Goal: Browse casually: Explore the website without a specific task or goal

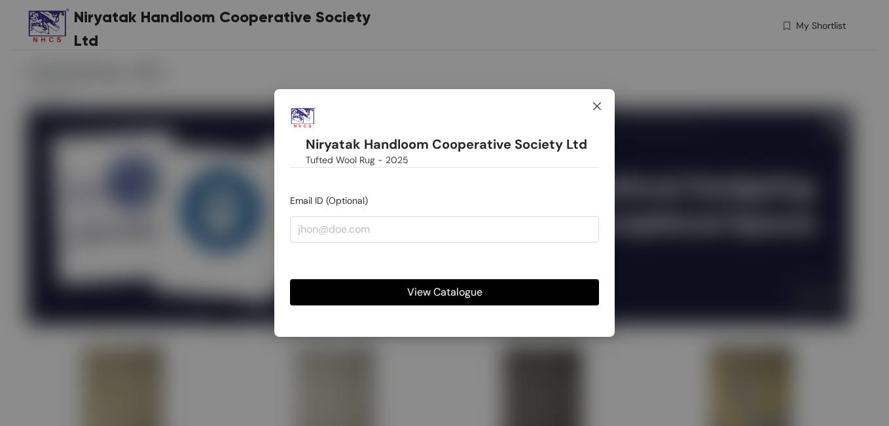
drag, startPoint x: 597, startPoint y: 102, endPoint x: 589, endPoint y: 126, distance: 25.5
click at [596, 101] on icon "close" at bounding box center [597, 106] width 10 height 10
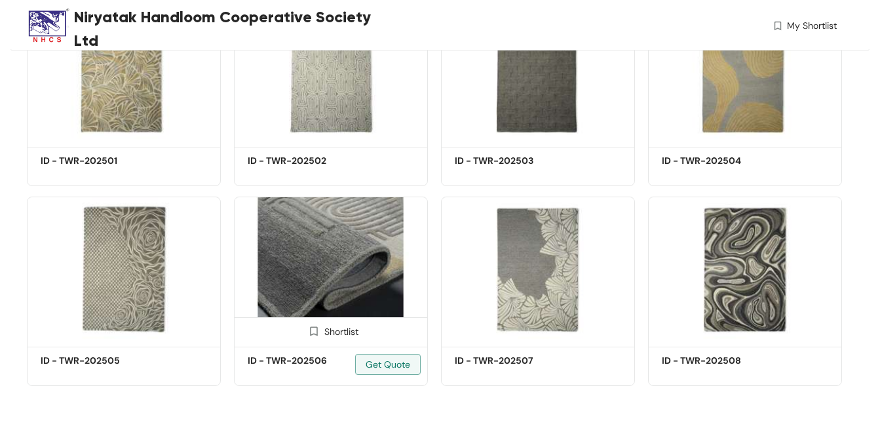
scroll to position [338, 0]
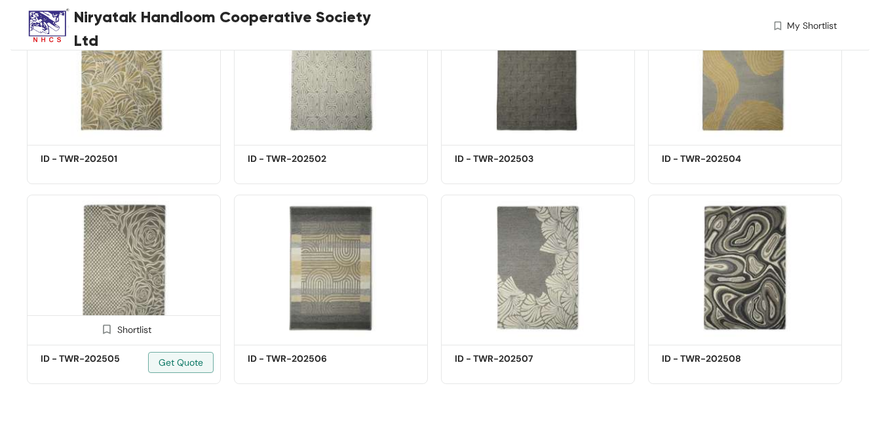
click at [134, 263] on img at bounding box center [124, 268] width 194 height 146
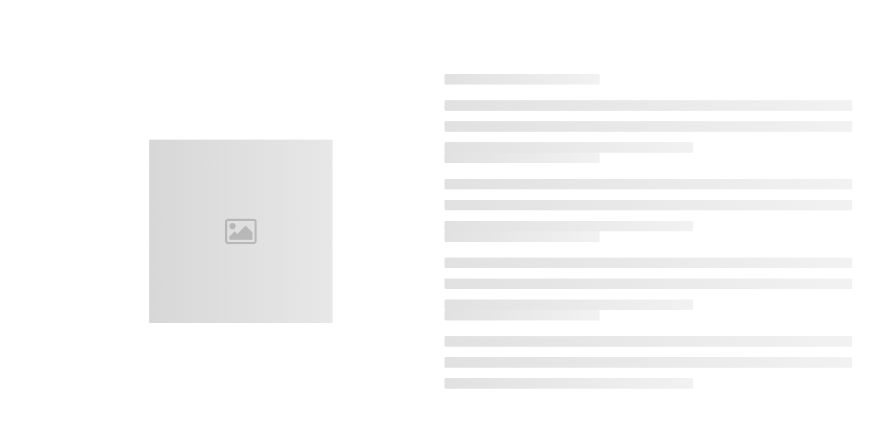
click at [134, 263] on div at bounding box center [241, 230] width 408 height 183
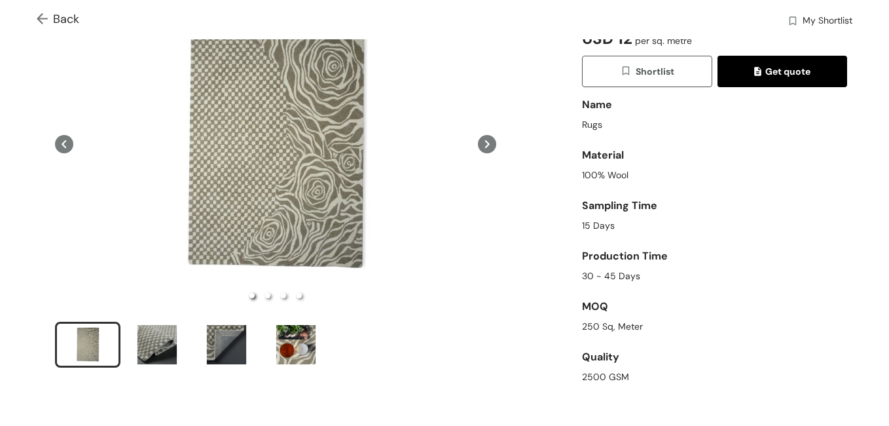
scroll to position [131, 0]
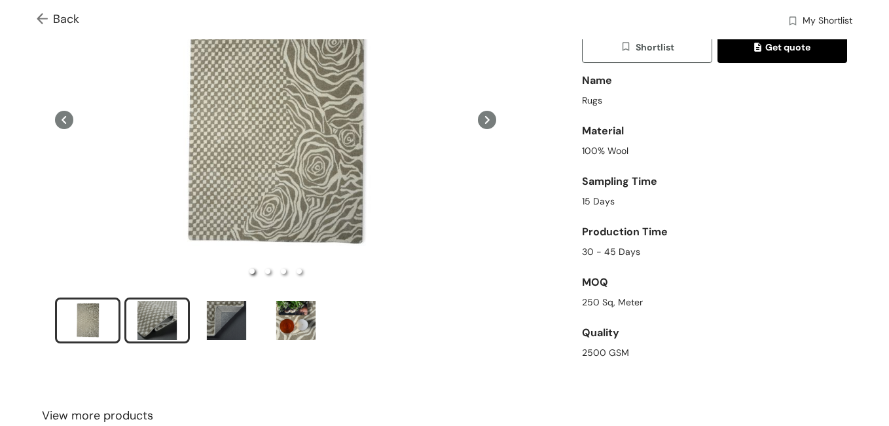
click at [151, 317] on div "slide item 2" at bounding box center [157, 320] width 59 height 39
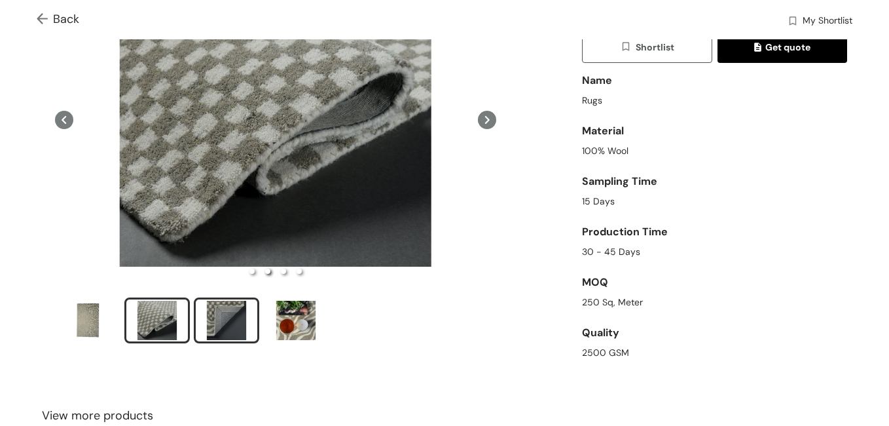
click at [227, 319] on div "slide item 3" at bounding box center [226, 320] width 59 height 39
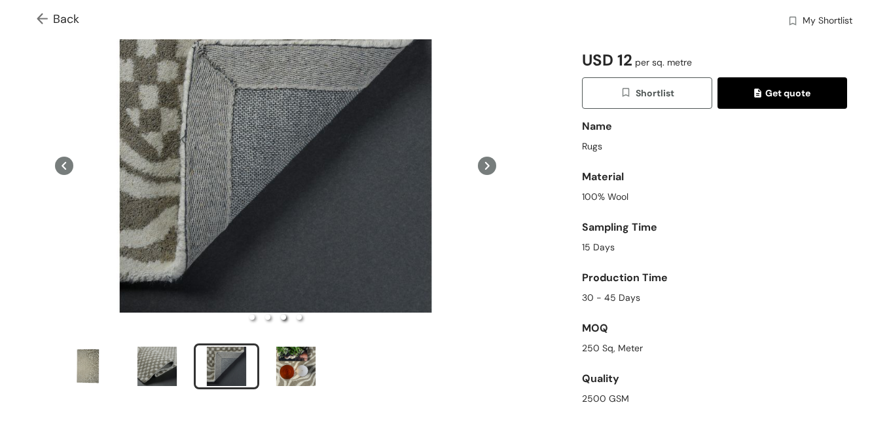
scroll to position [65, 0]
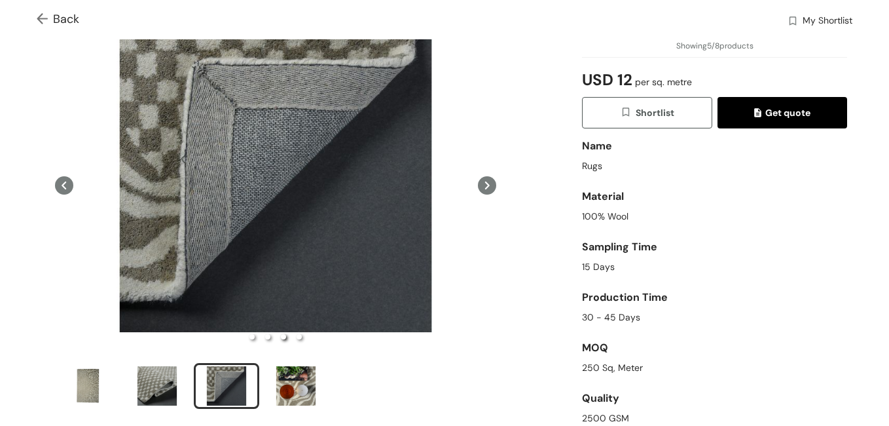
click at [479, 181] on icon at bounding box center [487, 185] width 18 height 18
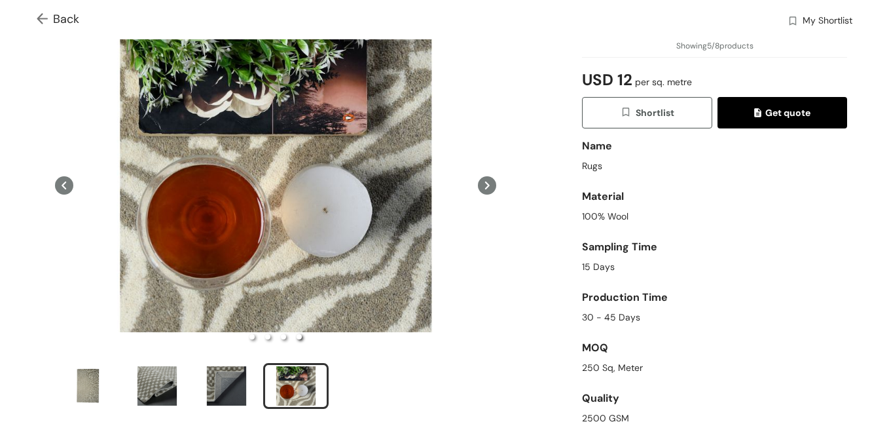
click at [479, 181] on icon at bounding box center [487, 185] width 18 height 18
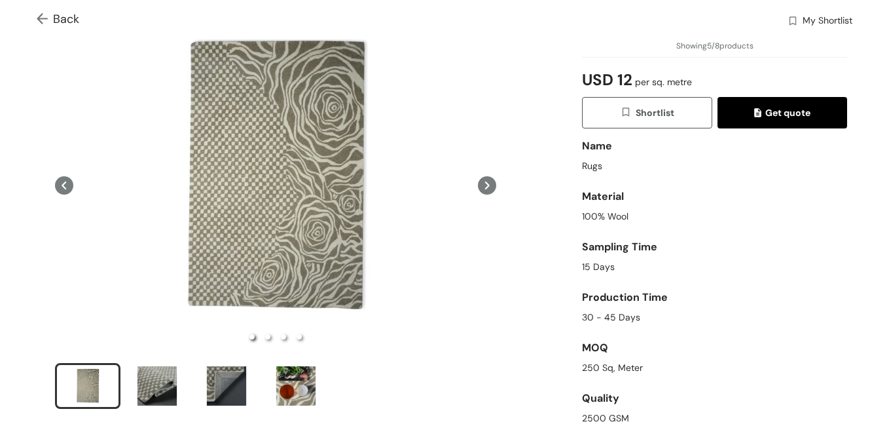
click at [479, 179] on icon at bounding box center [487, 185] width 18 height 18
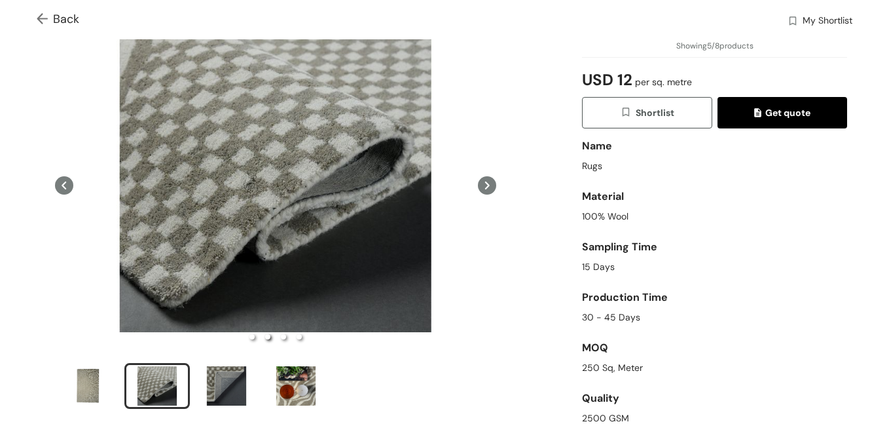
click at [478, 177] on icon at bounding box center [487, 185] width 18 height 18
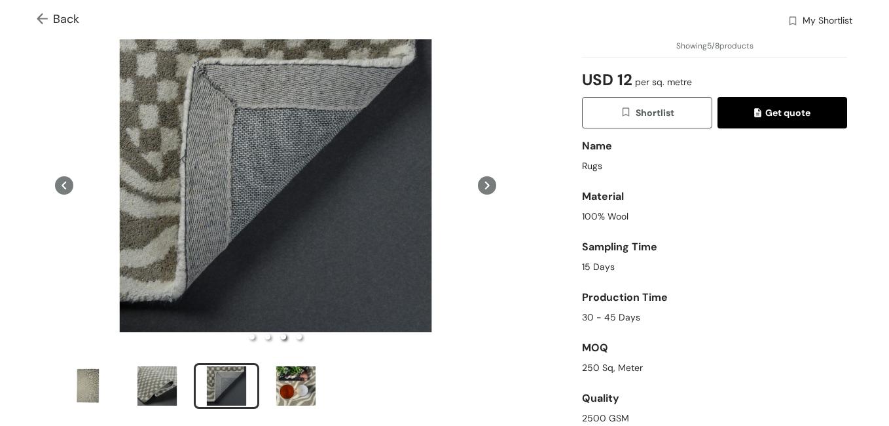
click at [478, 177] on icon at bounding box center [487, 185] width 18 height 18
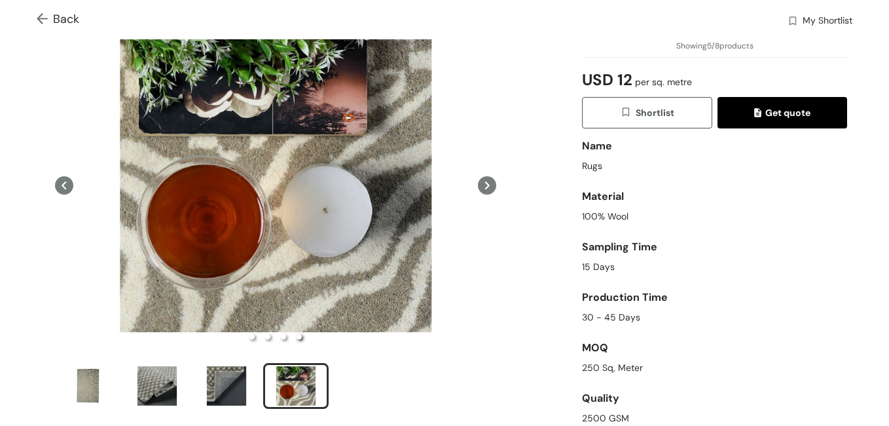
click at [478, 177] on icon at bounding box center [487, 185] width 18 height 18
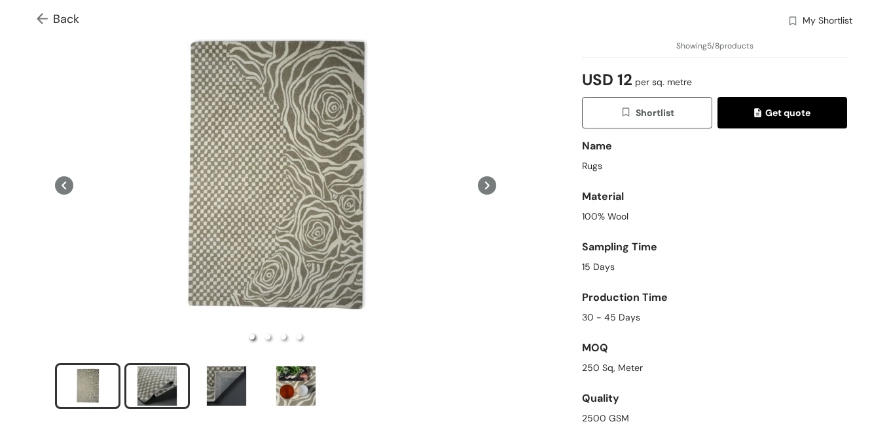
click at [160, 379] on div "slide item 2" at bounding box center [157, 385] width 59 height 39
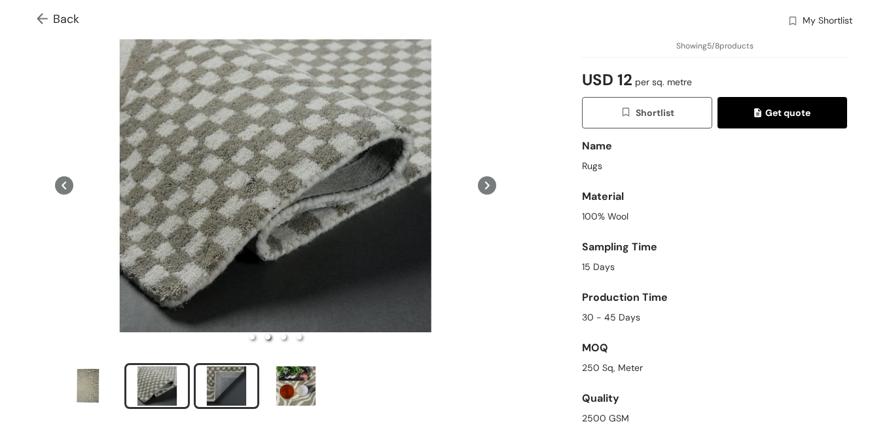
click at [227, 382] on div "slide item 3" at bounding box center [226, 385] width 59 height 39
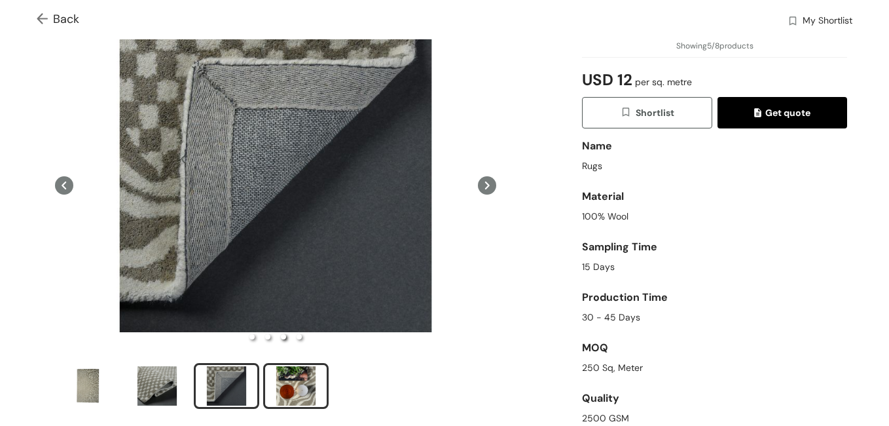
click at [290, 381] on div "slide item 4" at bounding box center [296, 385] width 59 height 39
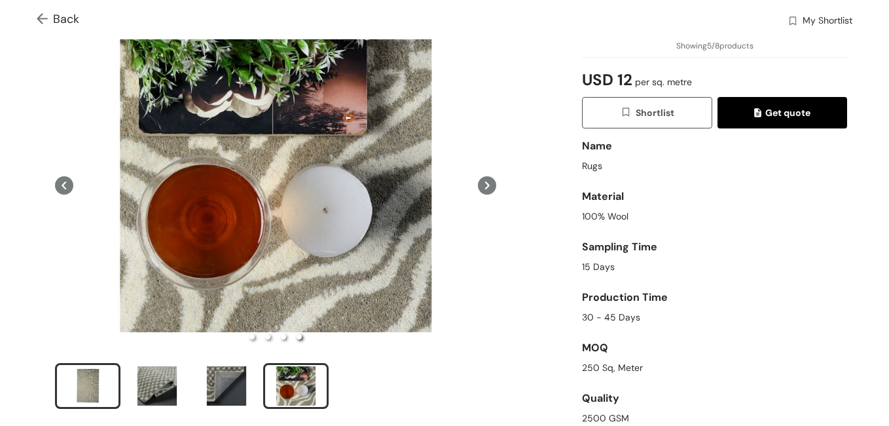
click at [85, 383] on div "slide item 1" at bounding box center [87, 385] width 59 height 39
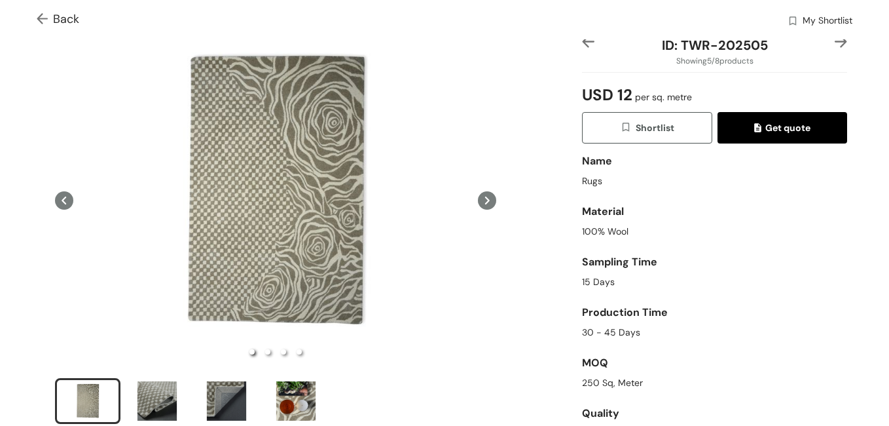
scroll to position [37, 0]
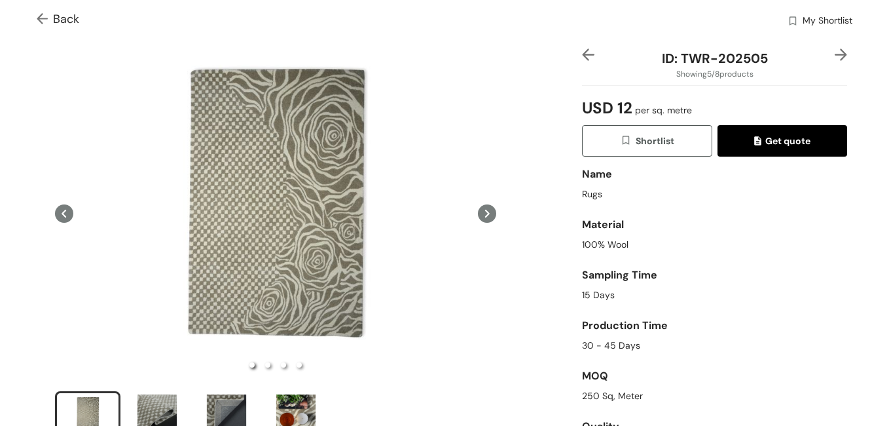
click at [65, 212] on icon at bounding box center [64, 213] width 18 height 18
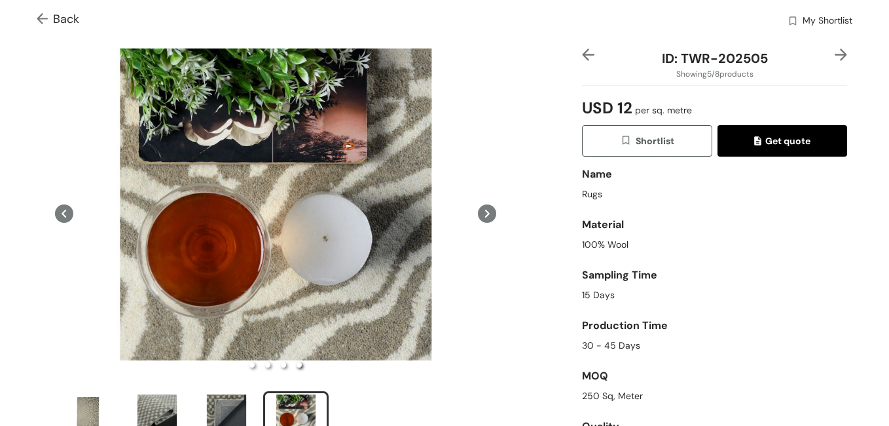
click at [485, 211] on icon at bounding box center [487, 214] width 5 height 8
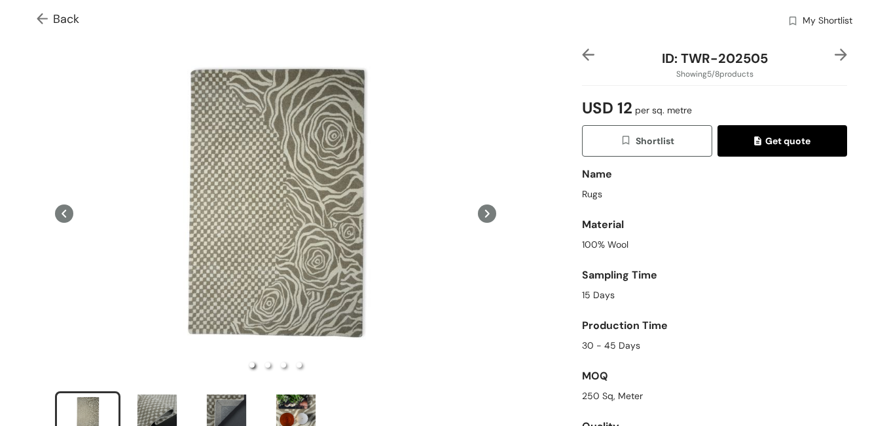
click at [483, 208] on icon at bounding box center [487, 213] width 18 height 18
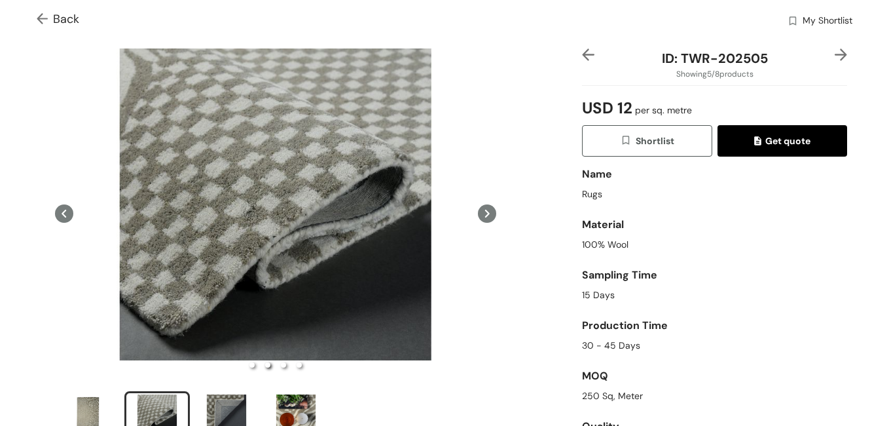
click at [484, 213] on icon at bounding box center [487, 213] width 18 height 18
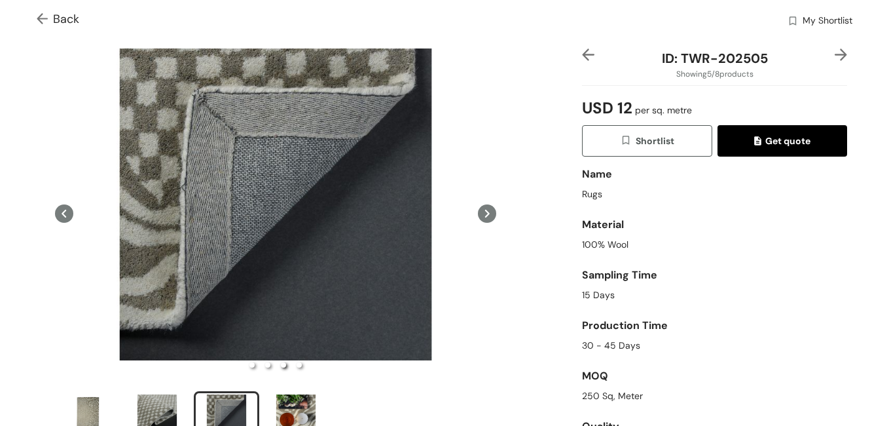
click at [482, 217] on icon at bounding box center [487, 213] width 18 height 18
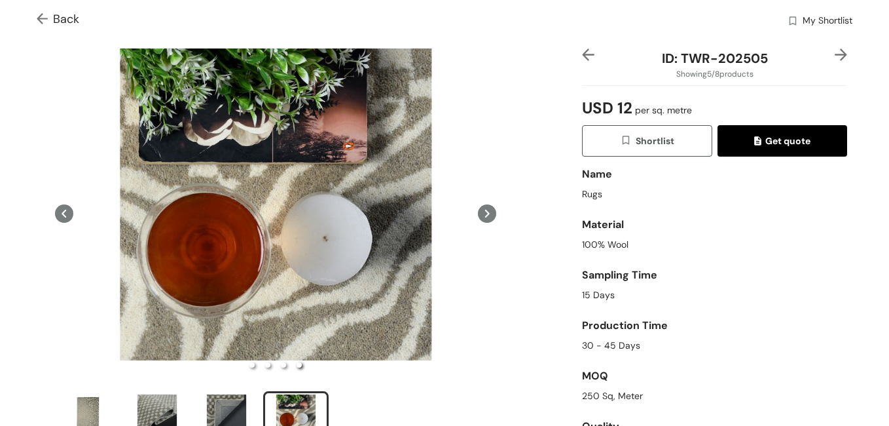
click at [479, 217] on icon at bounding box center [487, 213] width 18 height 18
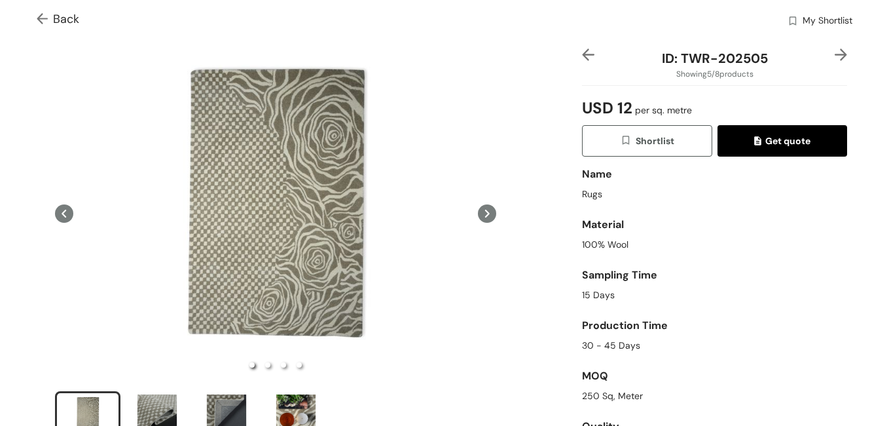
click at [478, 208] on icon at bounding box center [487, 213] width 18 height 18
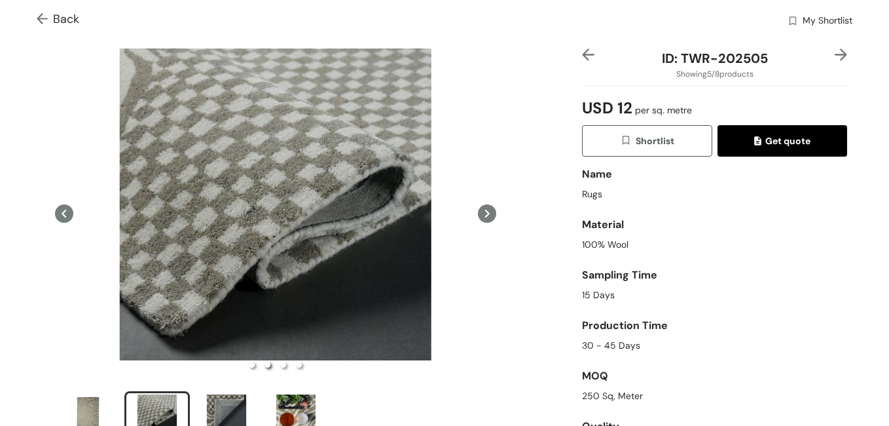
click at [478, 205] on icon at bounding box center [487, 213] width 18 height 18
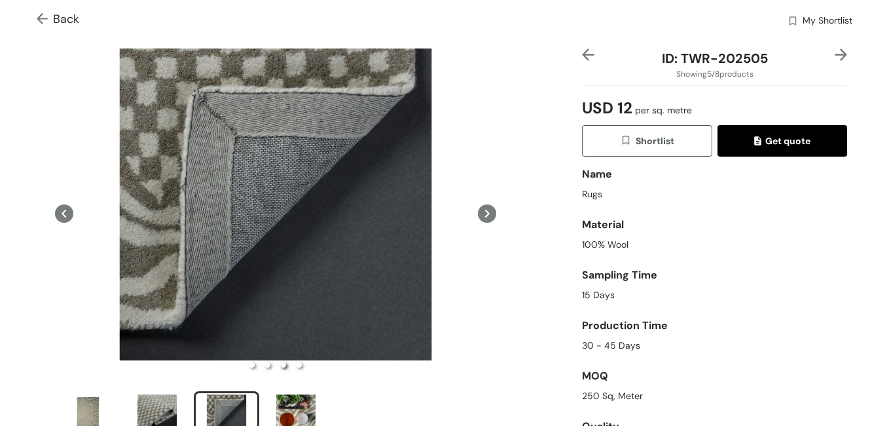
click at [479, 206] on icon at bounding box center [487, 213] width 18 height 18
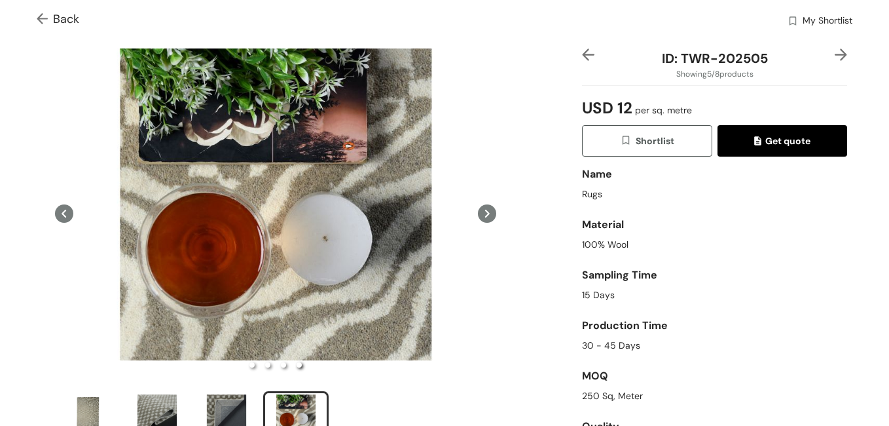
click at [479, 206] on icon at bounding box center [487, 213] width 18 height 18
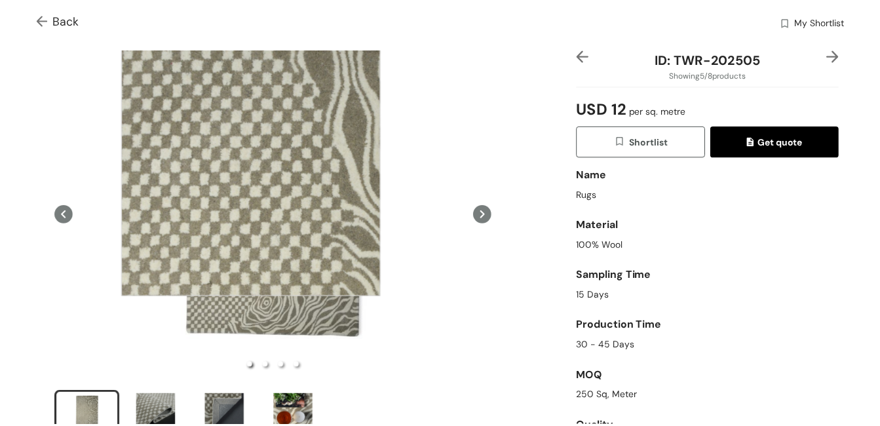
scroll to position [103, 0]
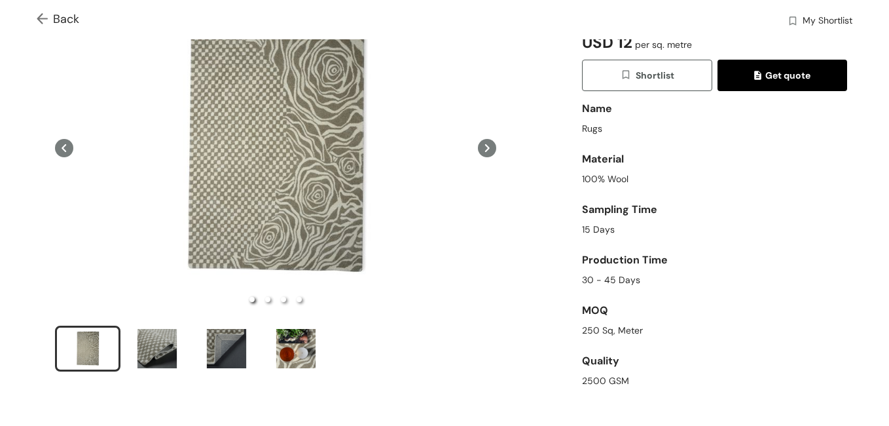
click at [45, 16] on img at bounding box center [45, 20] width 16 height 14
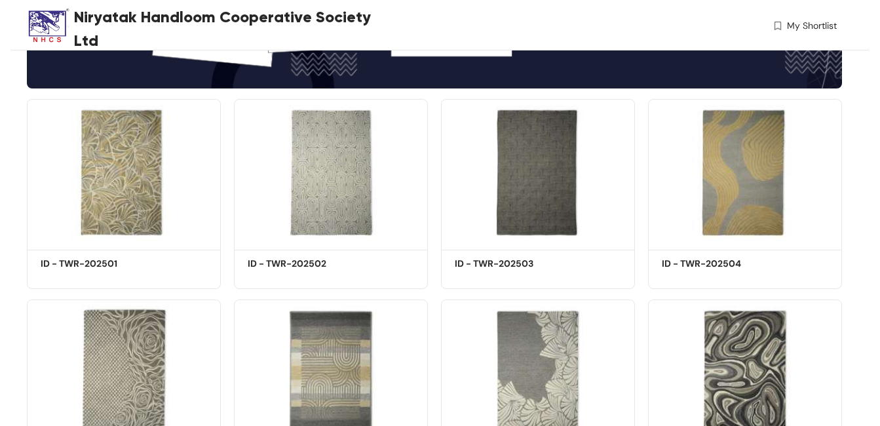
scroll to position [241, 0]
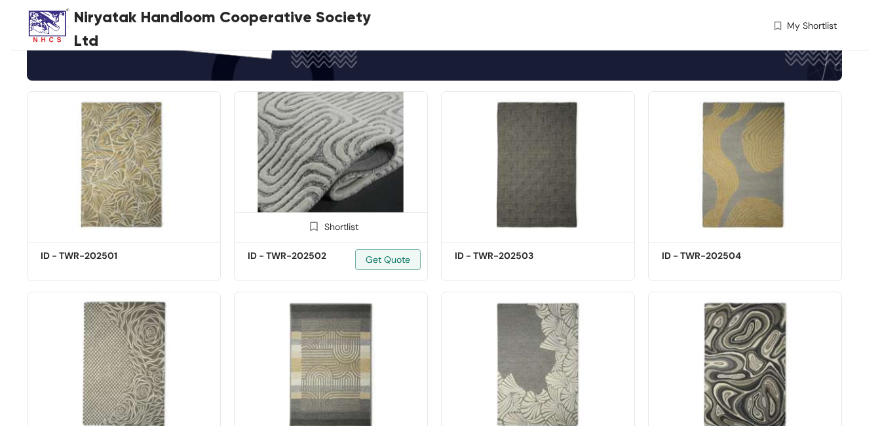
click at [348, 152] on img at bounding box center [331, 164] width 194 height 146
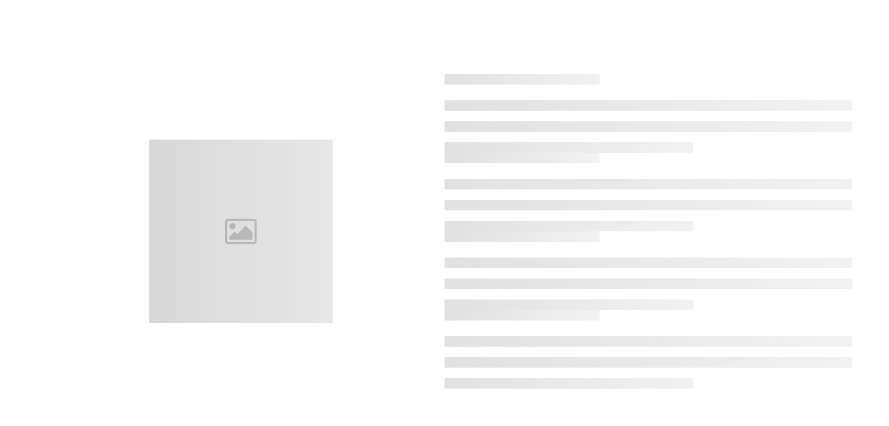
click at [348, 152] on div at bounding box center [241, 230] width 408 height 183
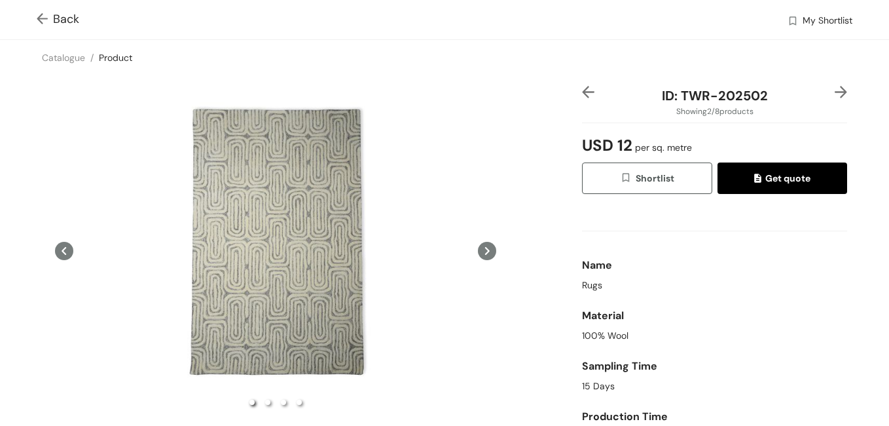
click at [479, 246] on icon at bounding box center [487, 251] width 18 height 18
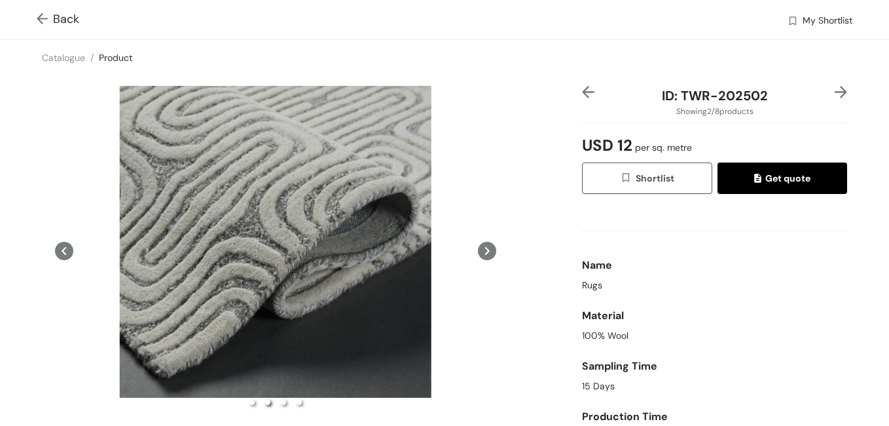
click at [479, 242] on icon at bounding box center [487, 251] width 18 height 18
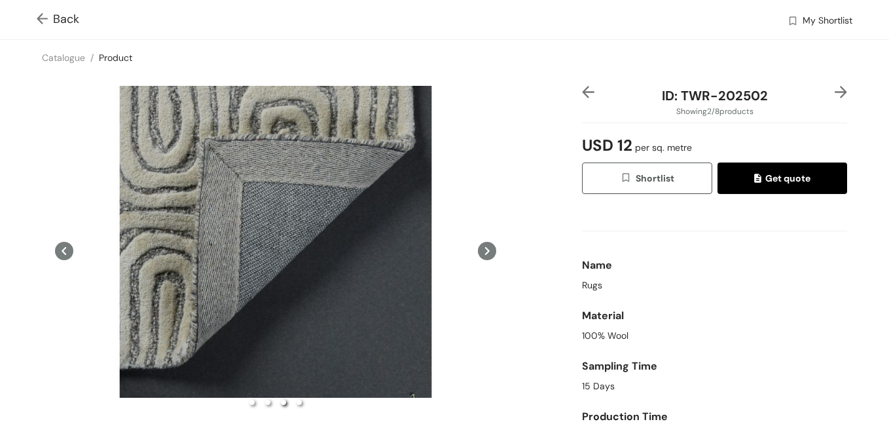
click at [57, 20] on span "Back" at bounding box center [58, 19] width 43 height 18
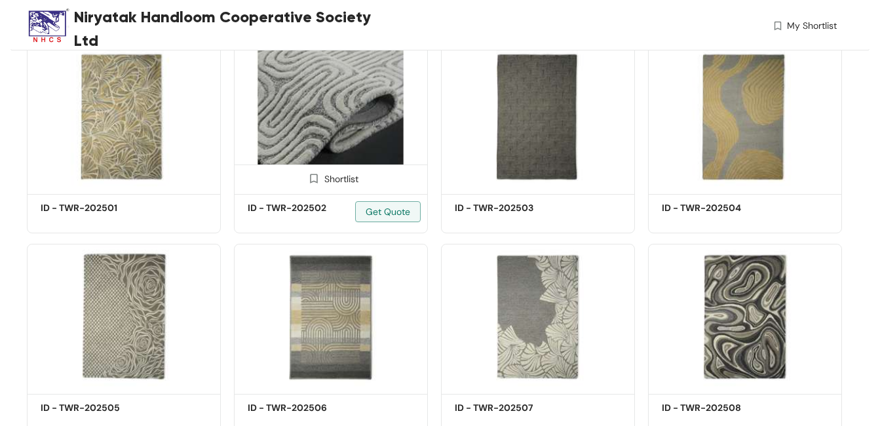
scroll to position [338, 0]
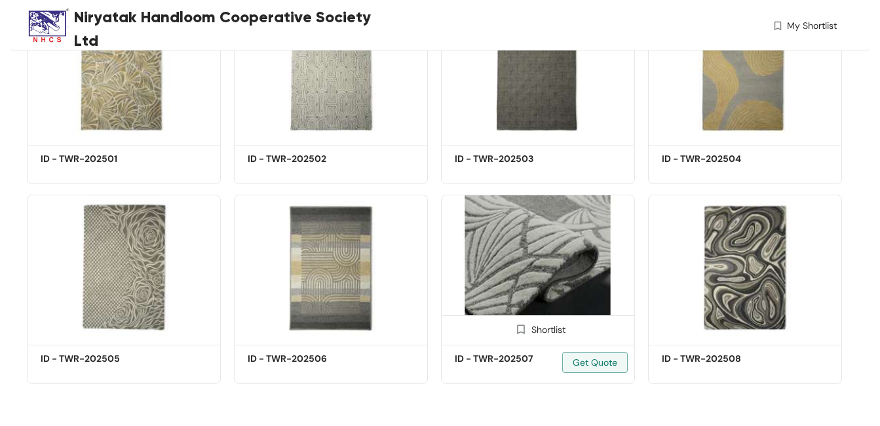
click at [541, 255] on img at bounding box center [538, 268] width 194 height 146
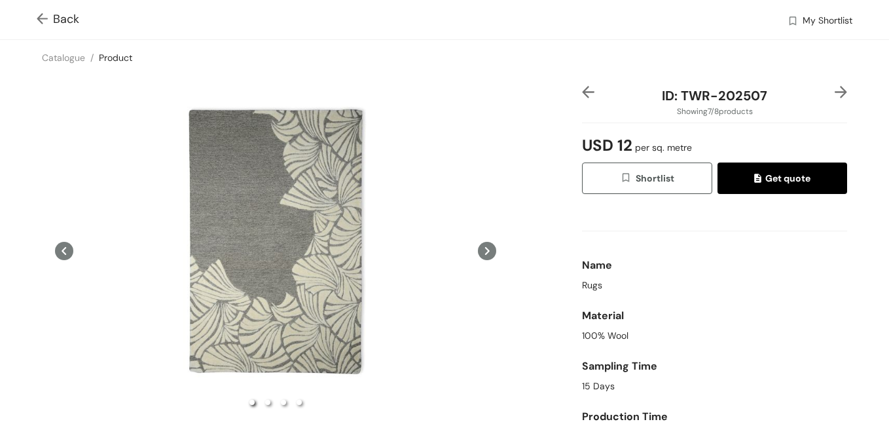
click at [479, 246] on icon at bounding box center [487, 251] width 18 height 18
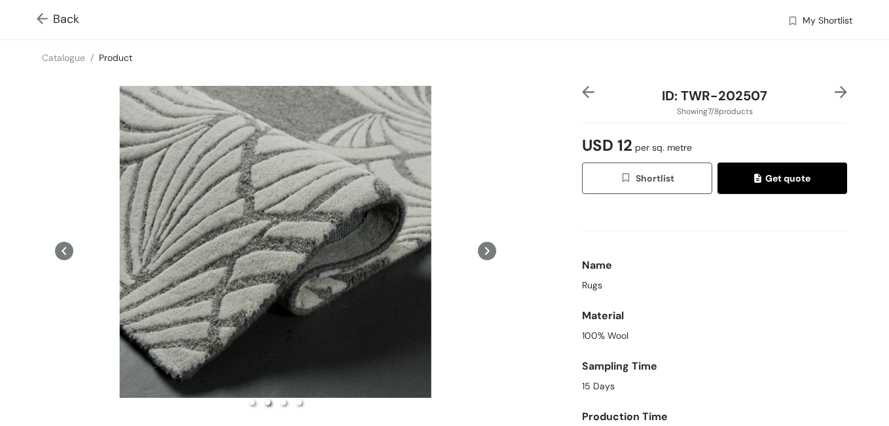
click at [479, 246] on icon at bounding box center [487, 251] width 18 height 18
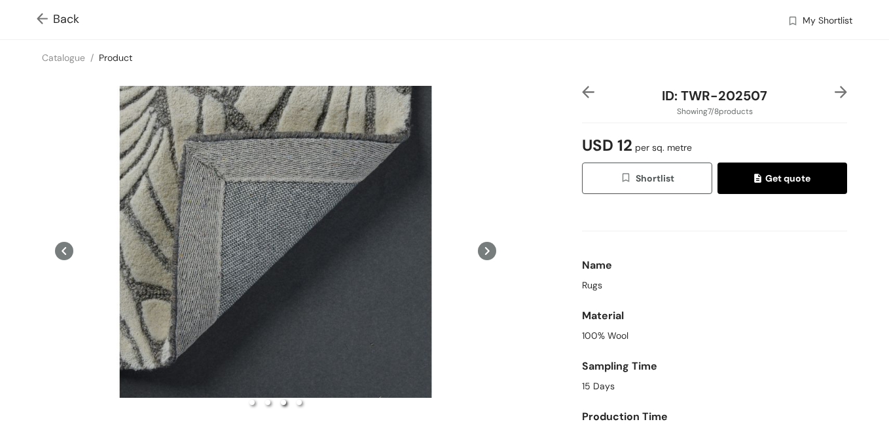
click at [479, 246] on icon at bounding box center [487, 251] width 18 height 18
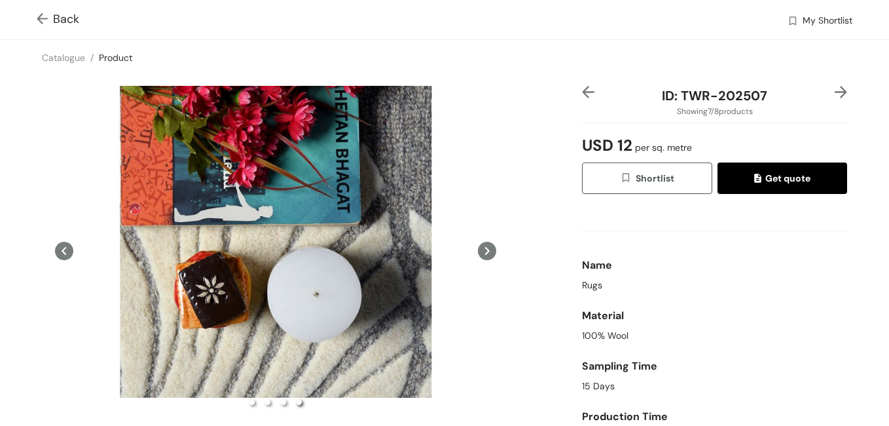
click at [479, 245] on icon at bounding box center [487, 251] width 18 height 18
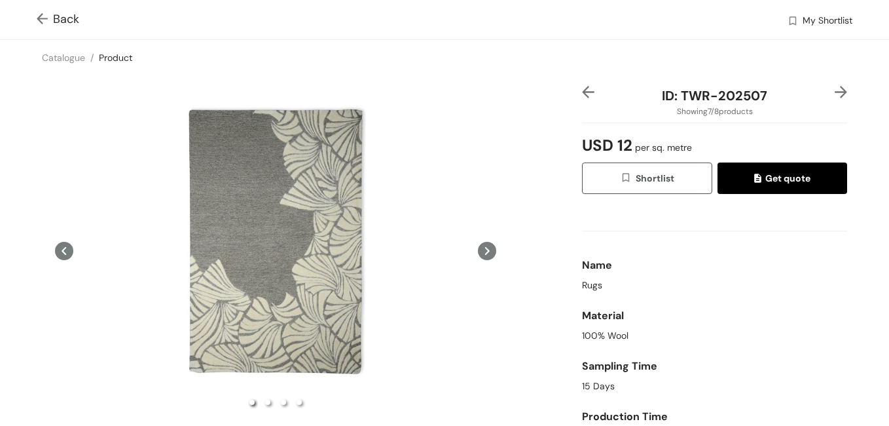
click at [61, 18] on span "Back" at bounding box center [58, 19] width 43 height 18
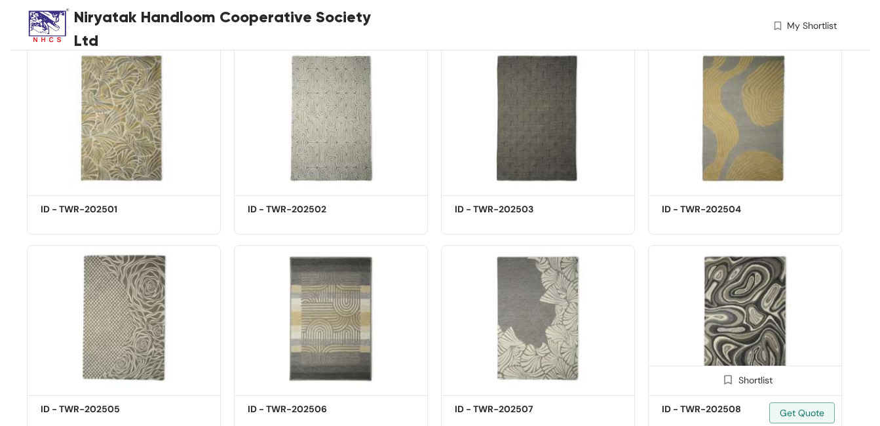
scroll to position [272, 0]
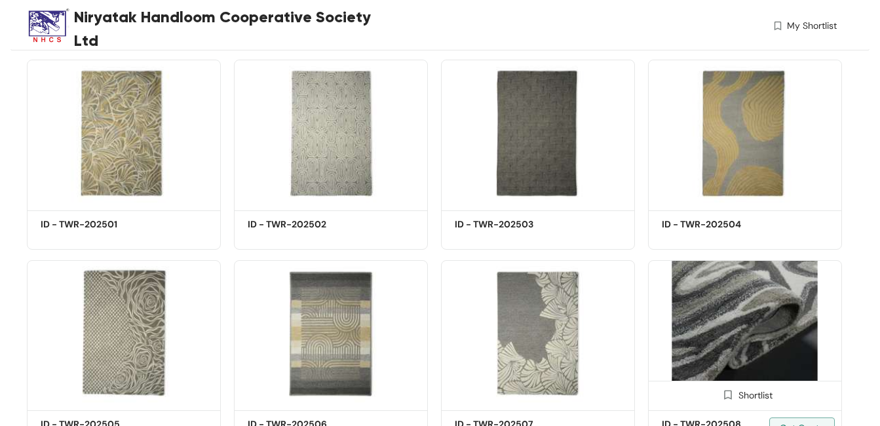
click at [743, 312] on img at bounding box center [745, 333] width 194 height 146
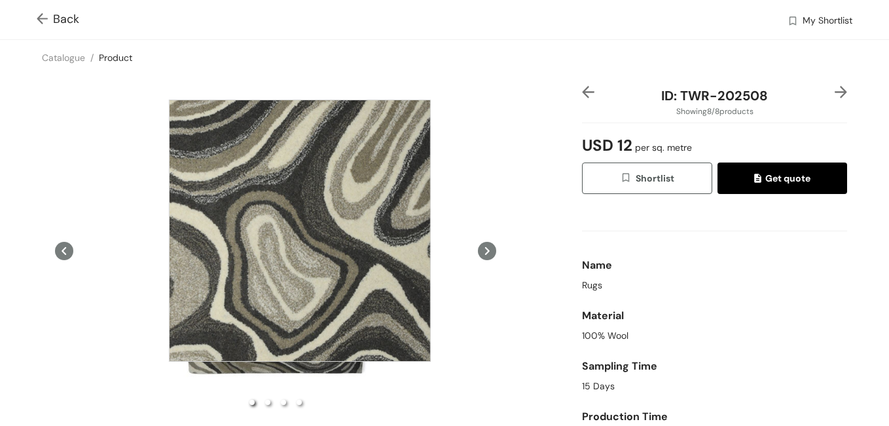
click at [300, 231] on div at bounding box center [300, 231] width 262 height 262
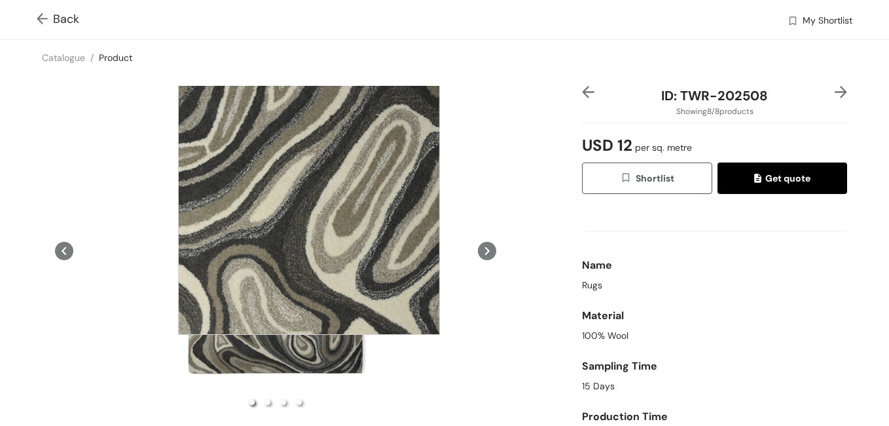
click at [309, 204] on div at bounding box center [309, 204] width 262 height 262
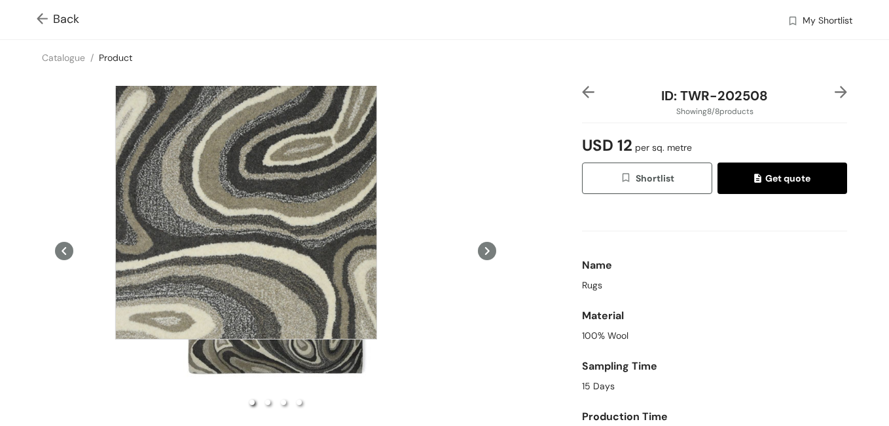
click at [246, 208] on div at bounding box center [246, 208] width 262 height 262
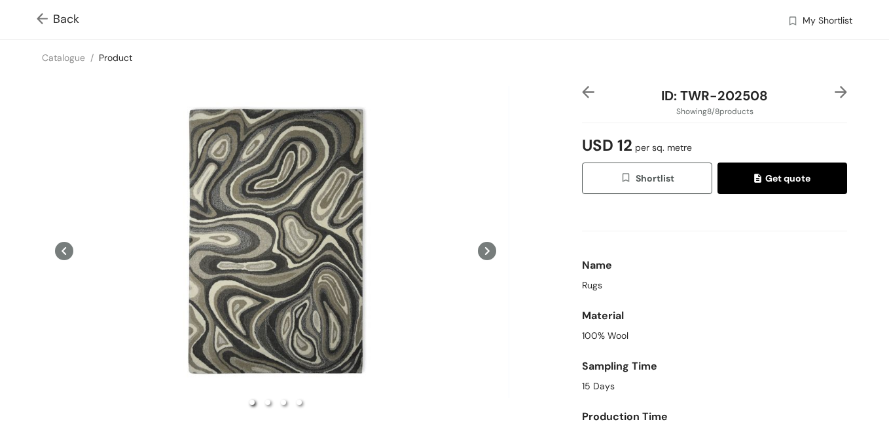
click at [483, 251] on icon at bounding box center [487, 251] width 18 height 18
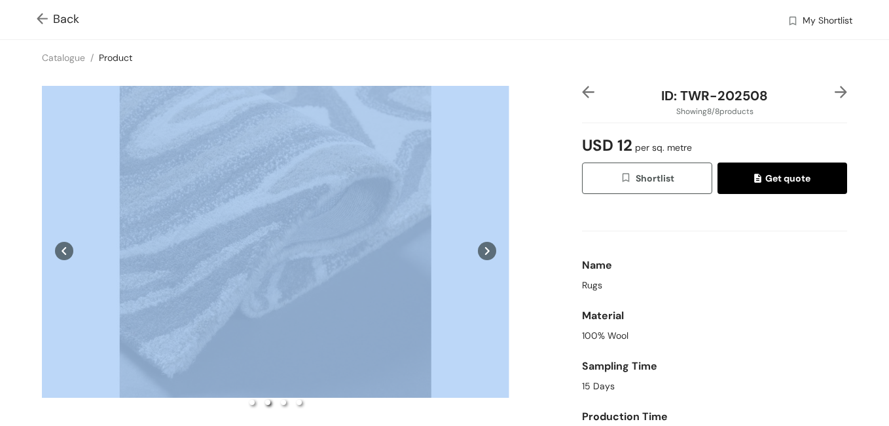
click at [483, 246] on icon at bounding box center [487, 251] width 18 height 18
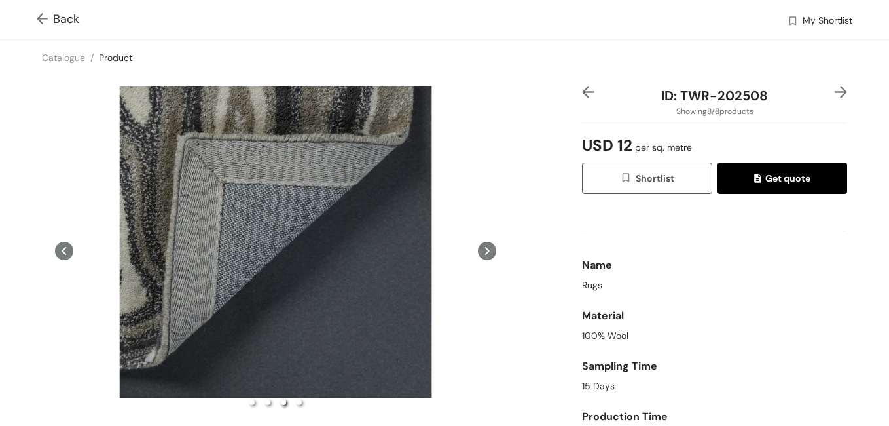
click at [482, 246] on icon at bounding box center [487, 251] width 18 height 18
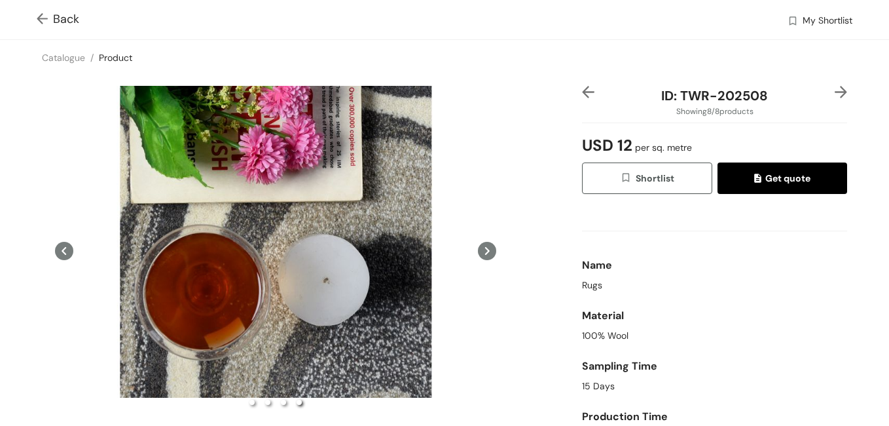
click at [482, 245] on icon at bounding box center [487, 251] width 18 height 18
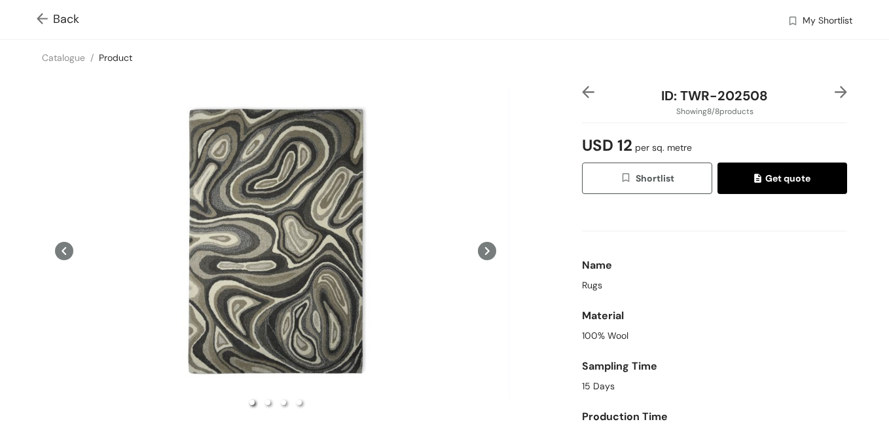
click at [64, 251] on icon at bounding box center [64, 251] width 5 height 8
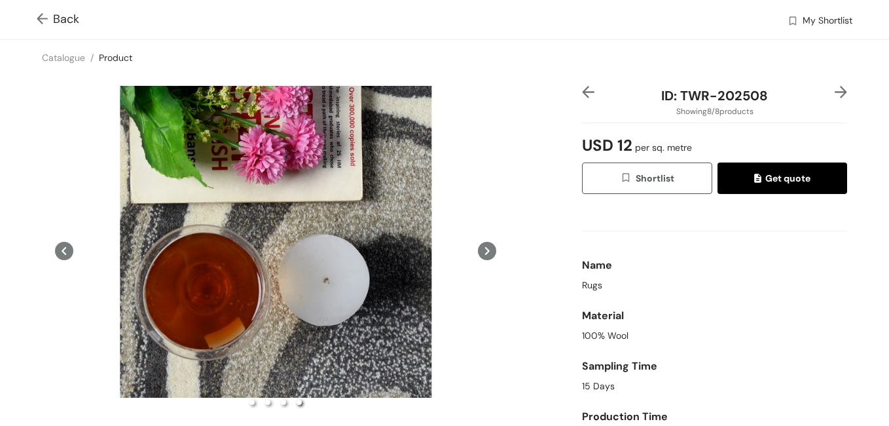
click at [64, 251] on icon at bounding box center [64, 251] width 5 height 8
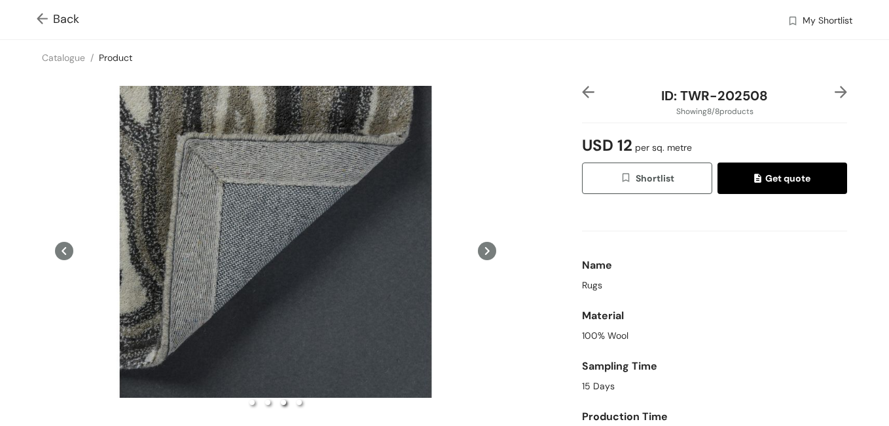
click at [64, 251] on icon at bounding box center [64, 251] width 5 height 8
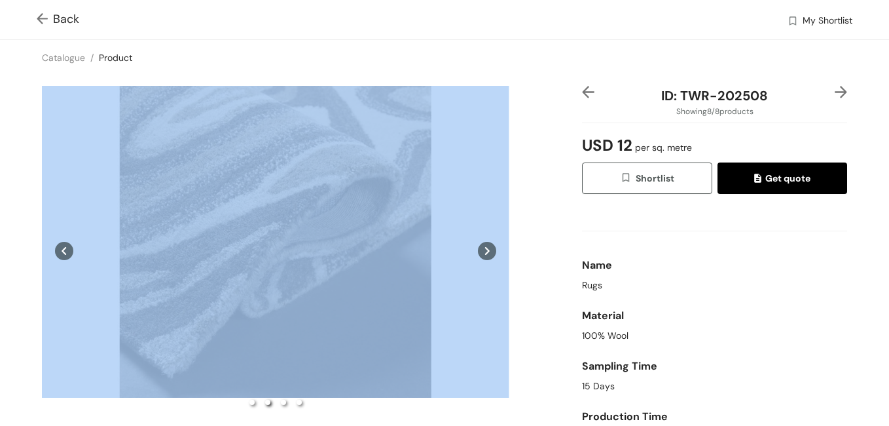
click at [64, 251] on icon at bounding box center [64, 251] width 5 height 8
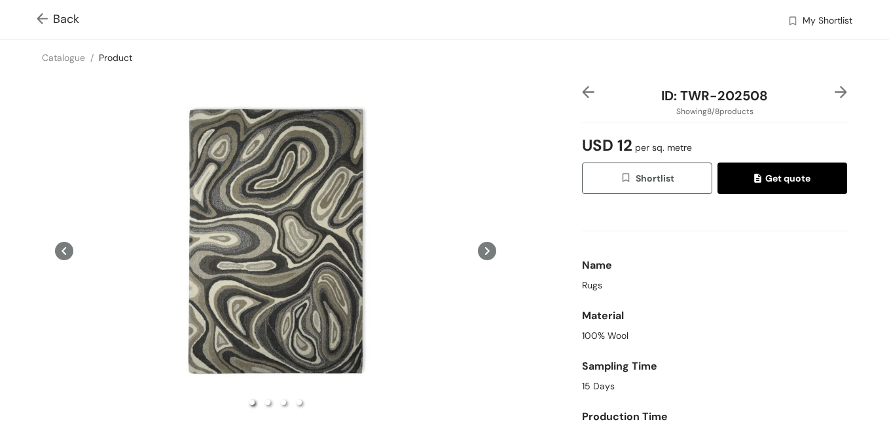
click at [64, 251] on icon at bounding box center [64, 251] width 5 height 8
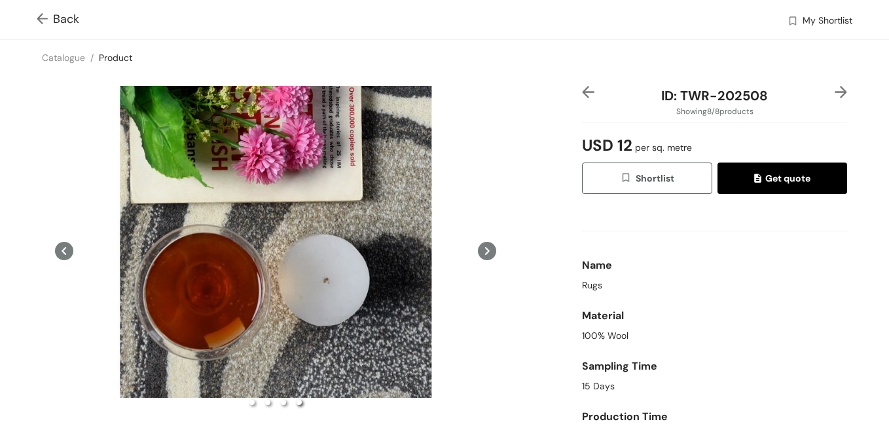
click at [485, 250] on icon at bounding box center [487, 251] width 5 height 8
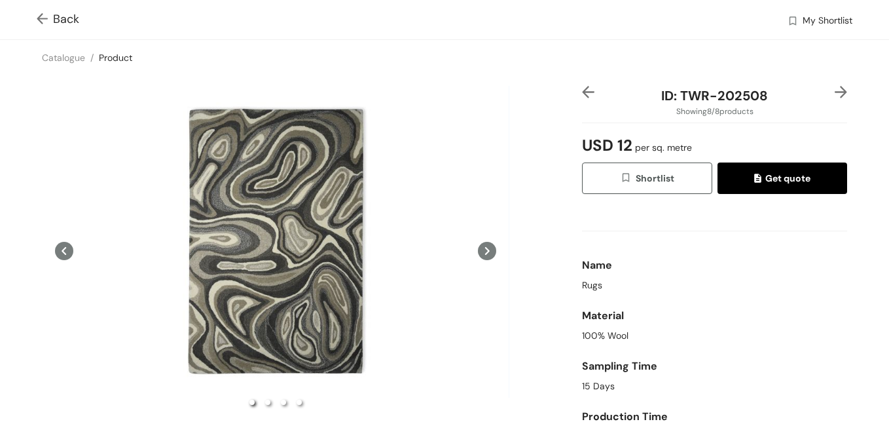
click at [64, 246] on icon at bounding box center [64, 251] width 18 height 18
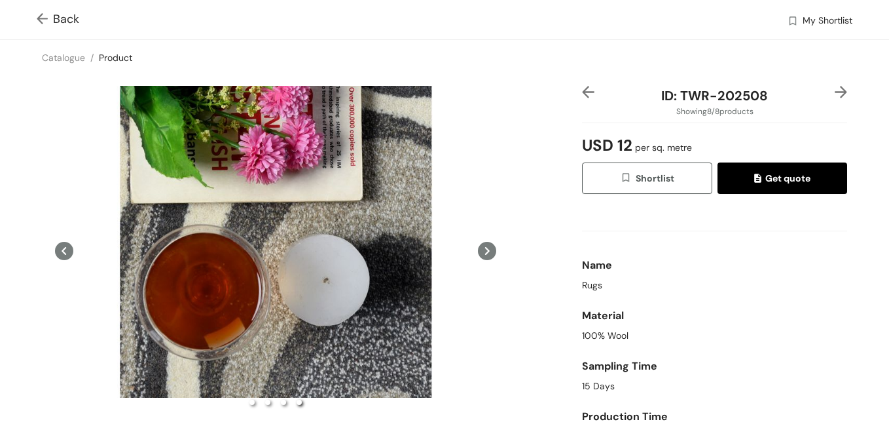
click at [64, 246] on icon at bounding box center [64, 251] width 18 height 18
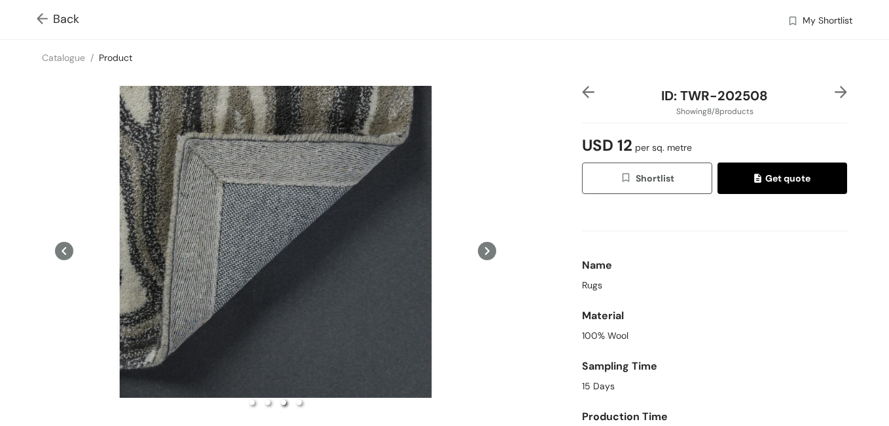
click at [64, 246] on icon at bounding box center [64, 251] width 18 height 18
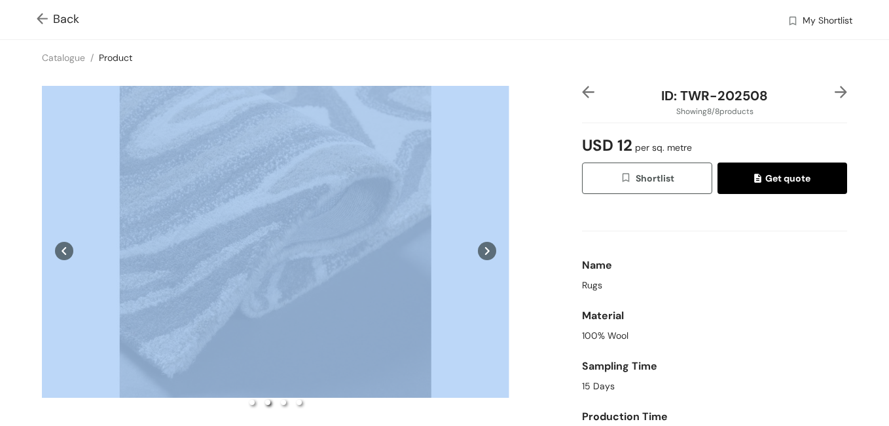
click at [64, 246] on icon at bounding box center [64, 251] width 18 height 18
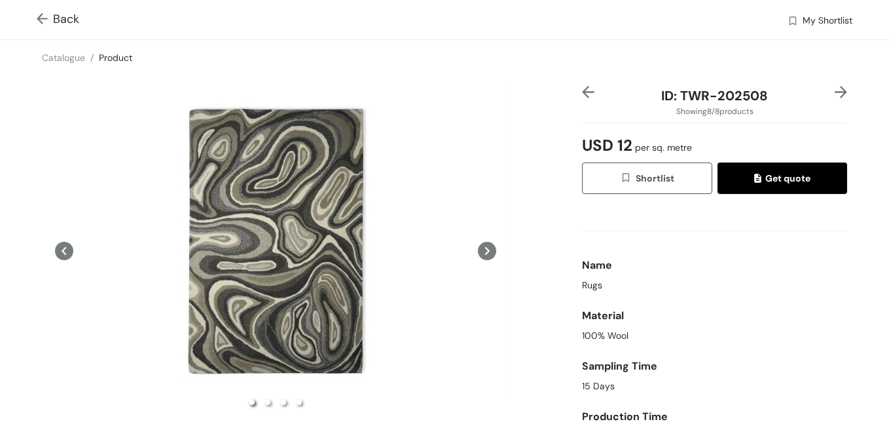
click at [64, 246] on icon at bounding box center [64, 251] width 18 height 18
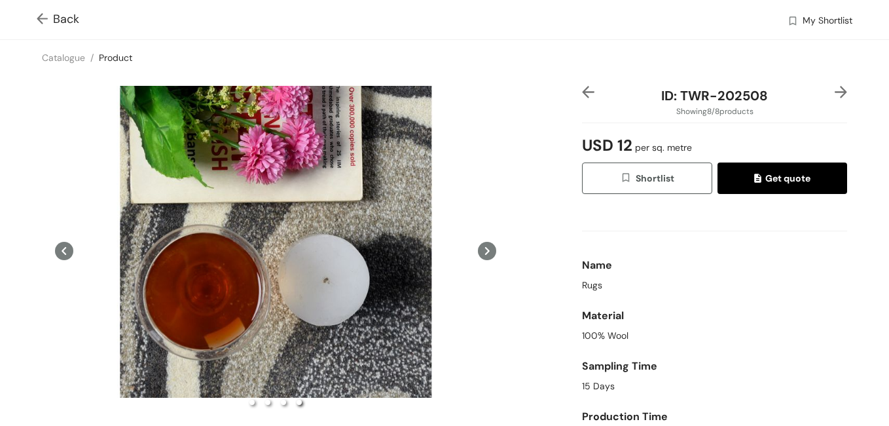
click at [485, 248] on icon at bounding box center [487, 251] width 5 height 8
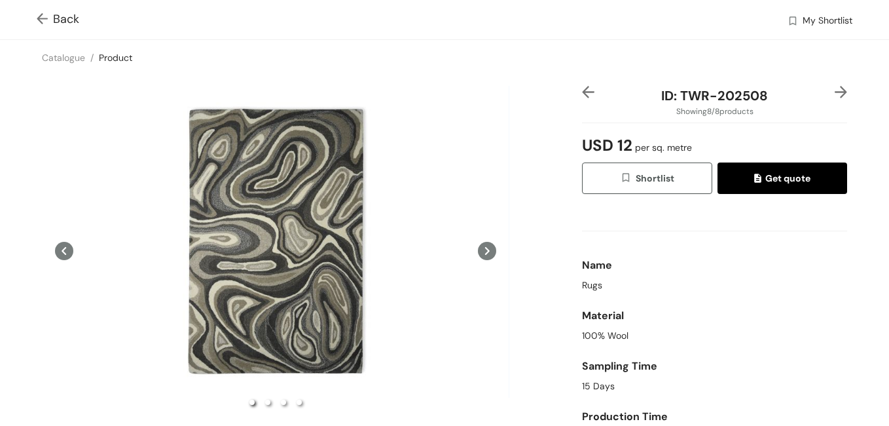
click at [63, 249] on icon at bounding box center [64, 251] width 5 height 8
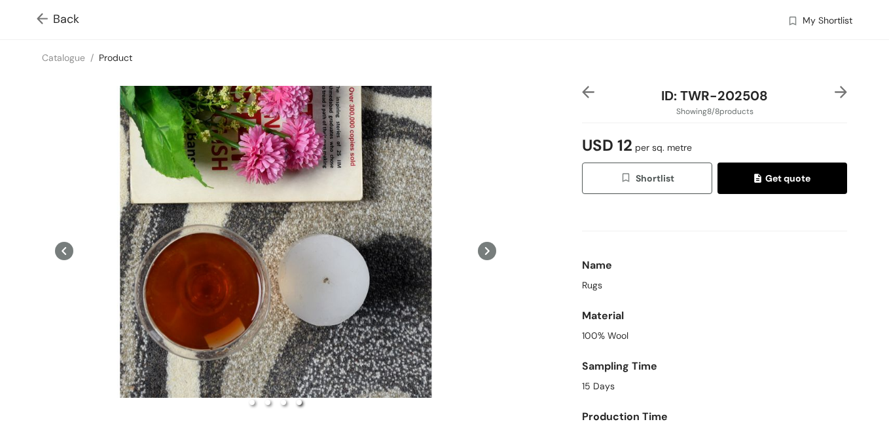
click at [61, 246] on icon at bounding box center [64, 251] width 18 height 18
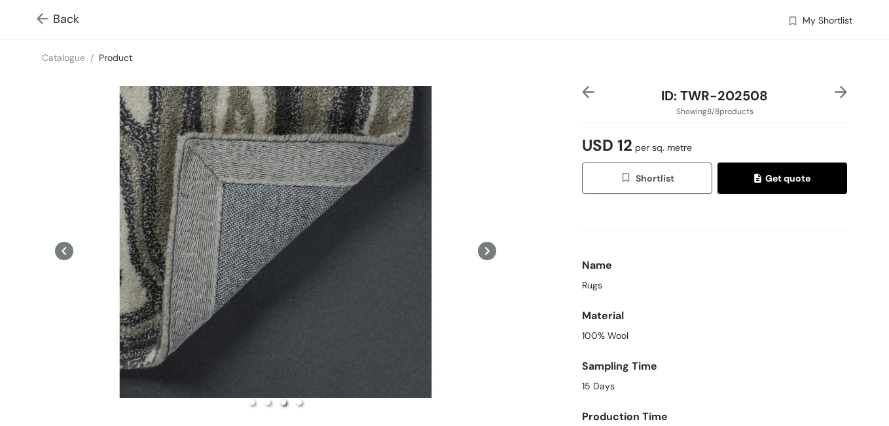
click at [61, 246] on icon at bounding box center [64, 251] width 18 height 18
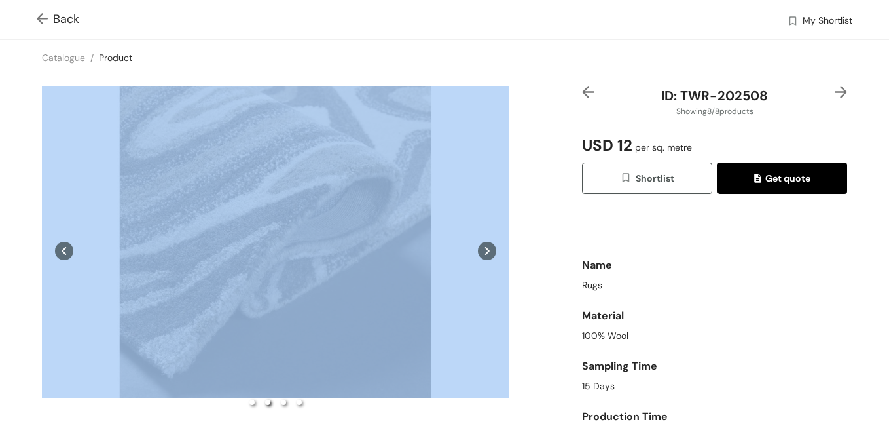
click at [485, 248] on icon at bounding box center [487, 251] width 5 height 8
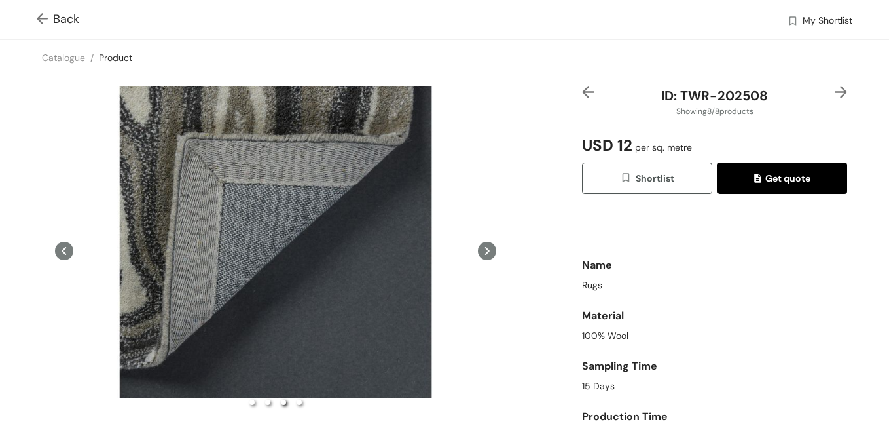
click at [485, 248] on icon at bounding box center [487, 251] width 5 height 8
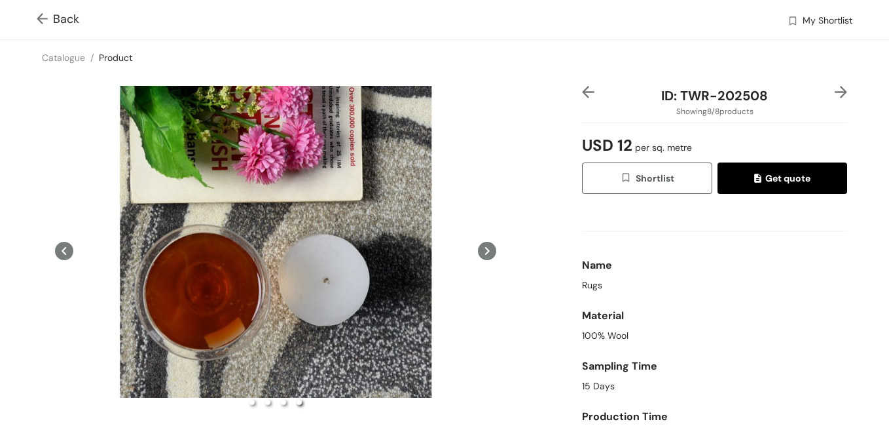
click at [485, 248] on icon at bounding box center [487, 251] width 5 height 8
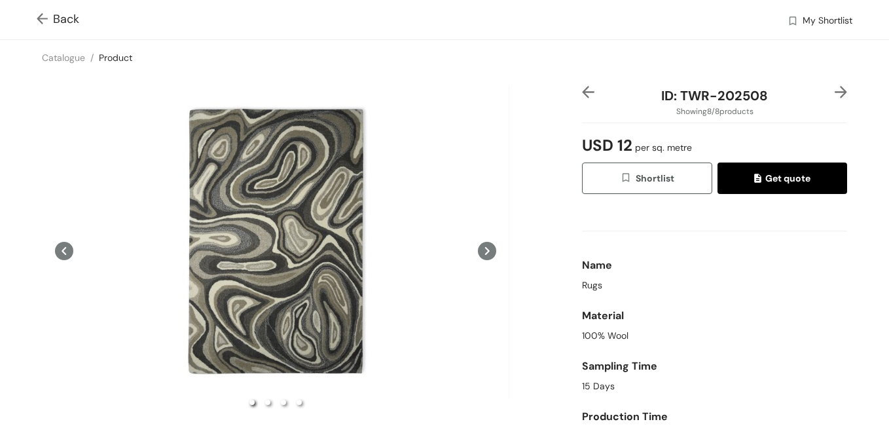
click at [479, 246] on icon at bounding box center [487, 251] width 18 height 18
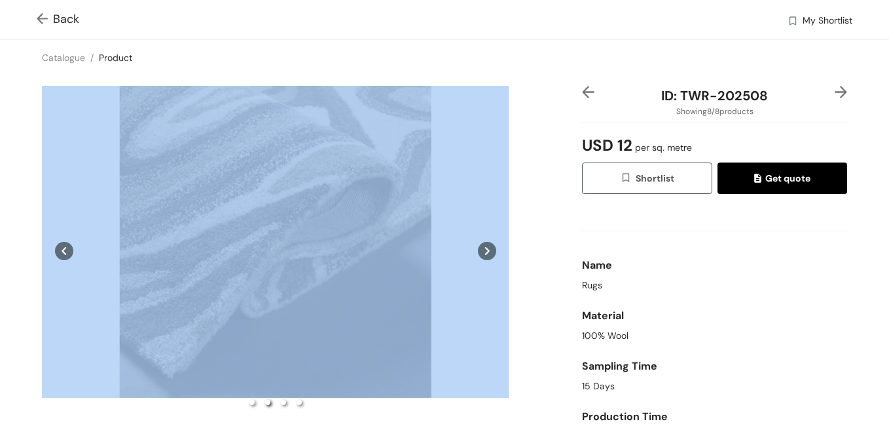
click at [484, 248] on icon at bounding box center [487, 251] width 18 height 18
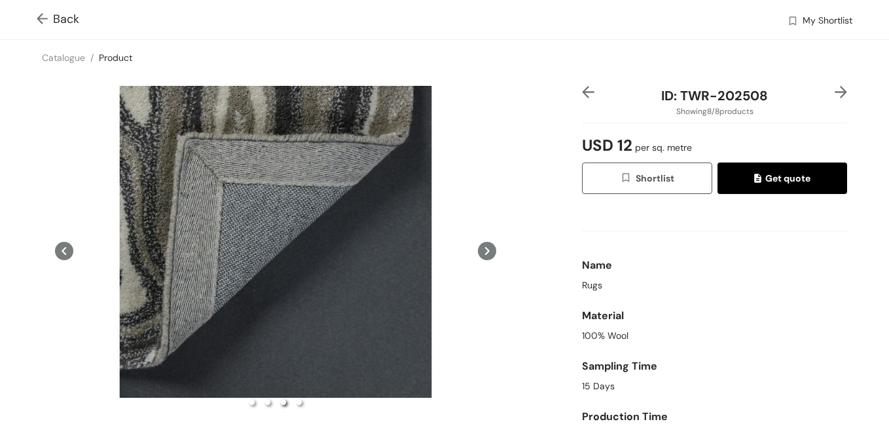
click at [484, 248] on icon at bounding box center [487, 251] width 18 height 18
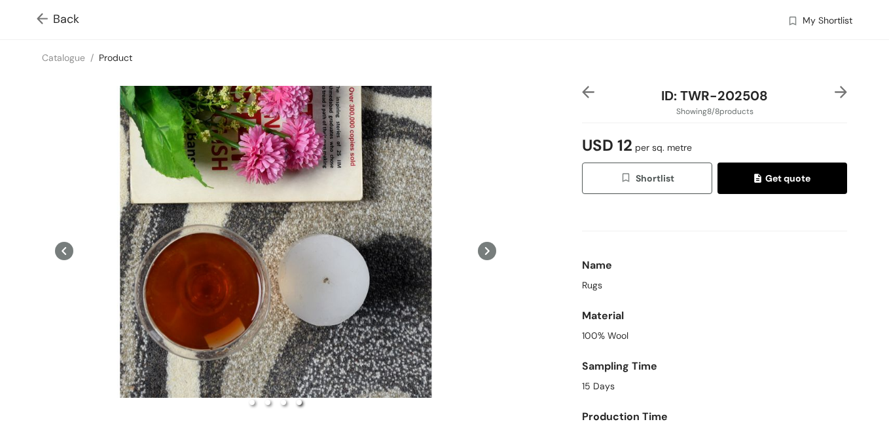
click at [485, 248] on icon at bounding box center [487, 251] width 5 height 8
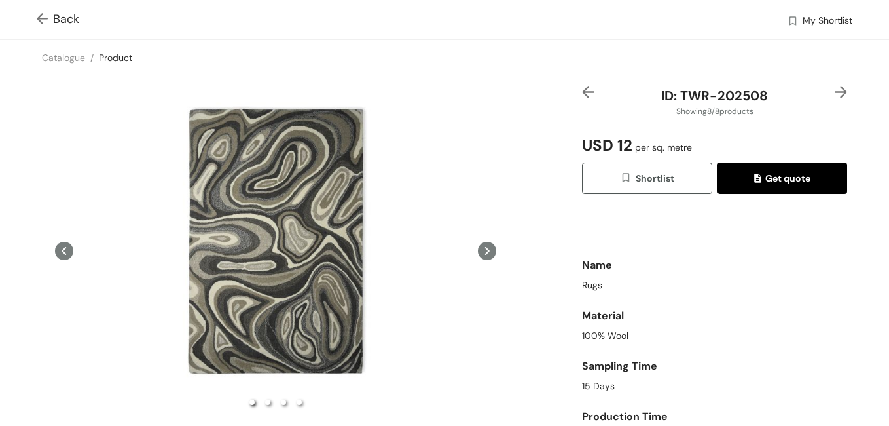
click at [67, 248] on icon at bounding box center [64, 251] width 18 height 18
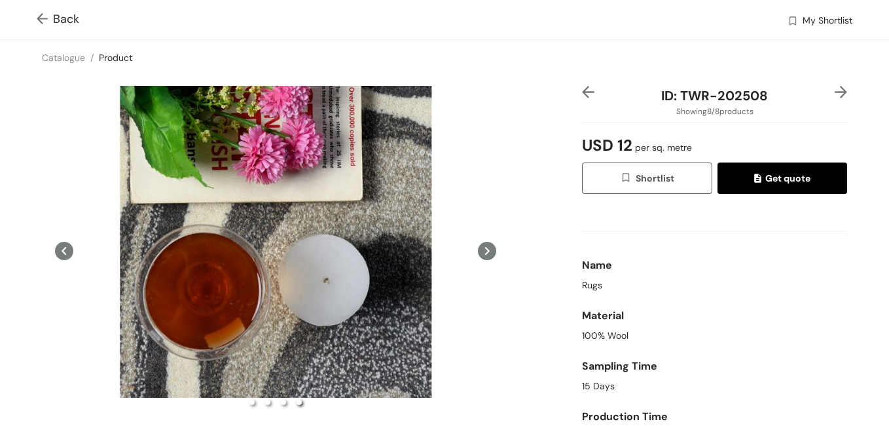
click at [67, 248] on icon at bounding box center [64, 251] width 18 height 18
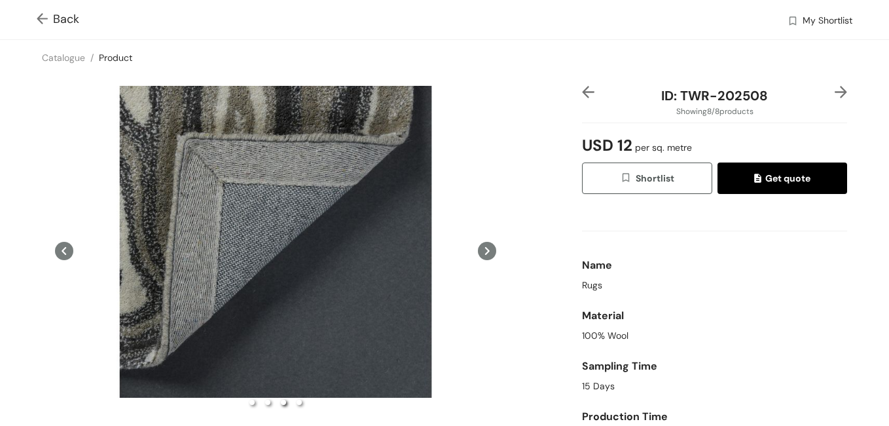
click at [67, 248] on icon at bounding box center [64, 251] width 18 height 18
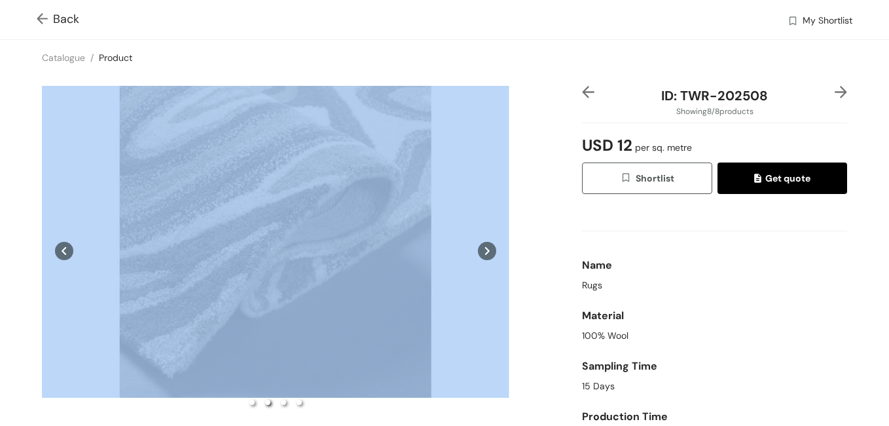
click at [67, 248] on icon at bounding box center [64, 251] width 18 height 18
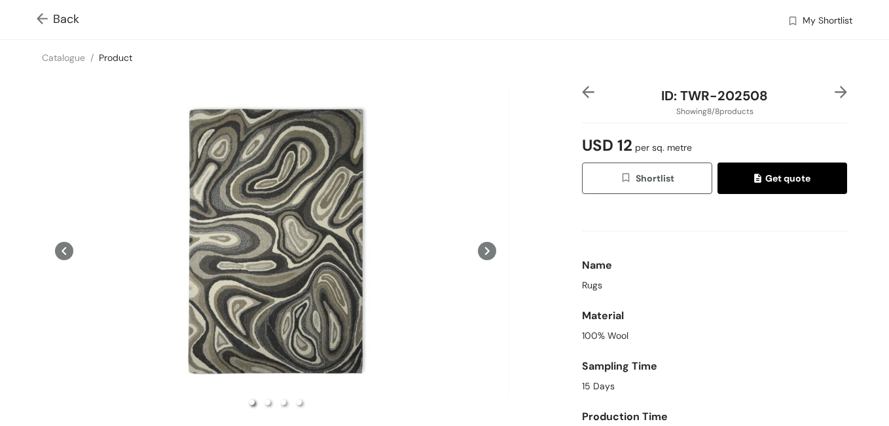
click at [67, 248] on icon at bounding box center [64, 251] width 18 height 18
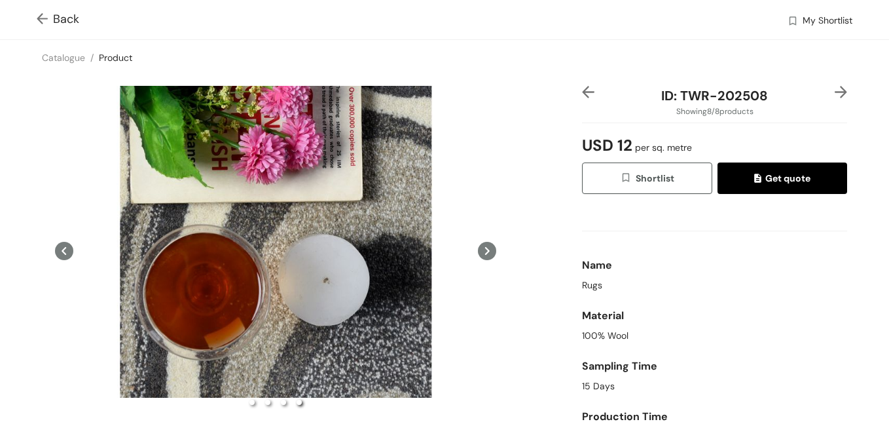
click at [67, 247] on icon at bounding box center [64, 251] width 18 height 18
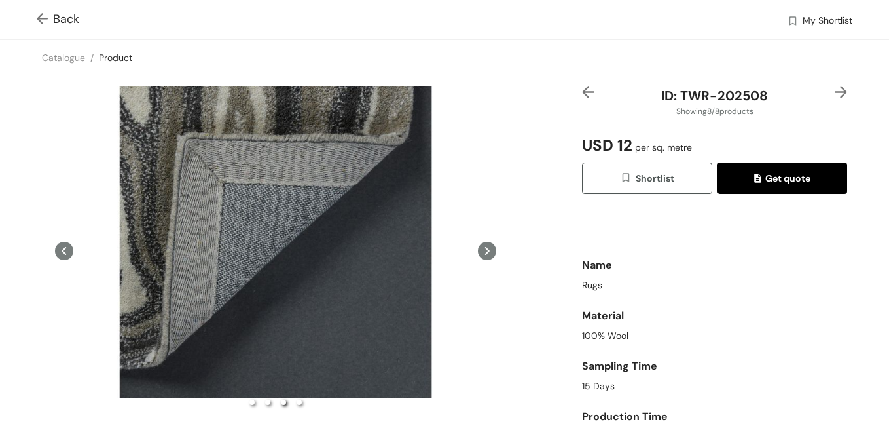
click at [66, 247] on icon at bounding box center [64, 251] width 18 height 18
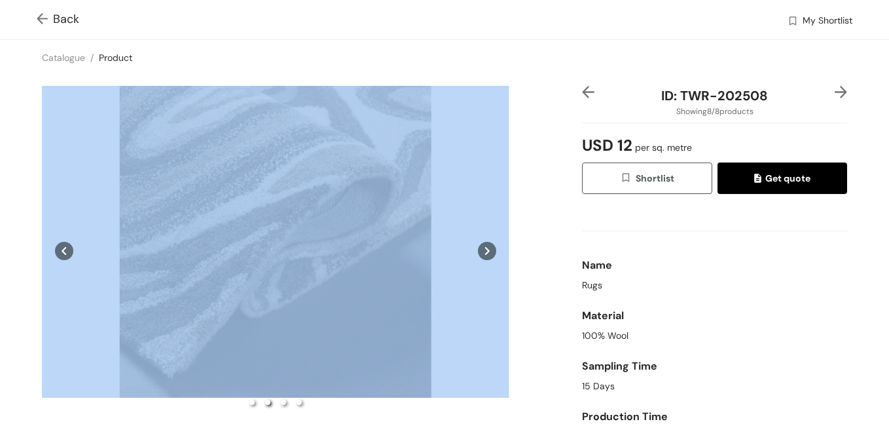
click at [66, 247] on icon at bounding box center [64, 251] width 18 height 18
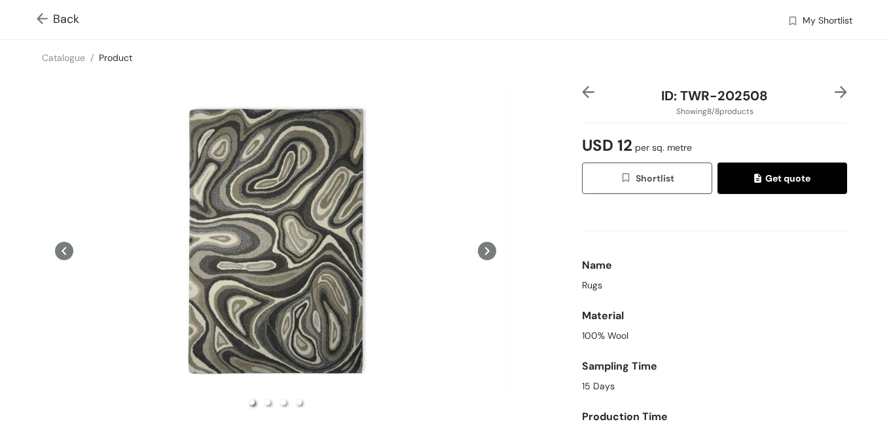
click at [66, 247] on icon at bounding box center [64, 251] width 18 height 18
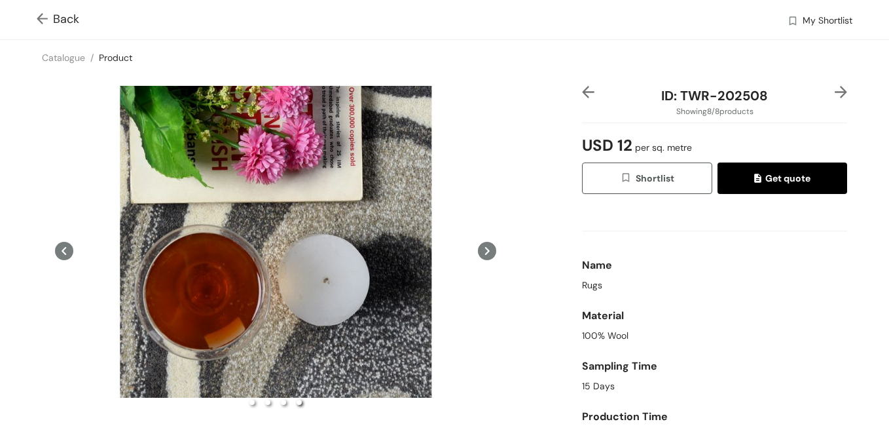
click at [67, 17] on span "Back" at bounding box center [58, 19] width 43 height 18
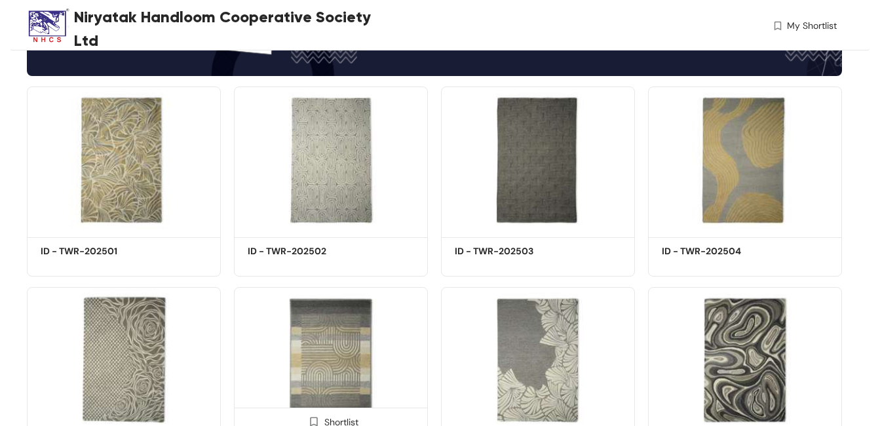
scroll to position [306, 0]
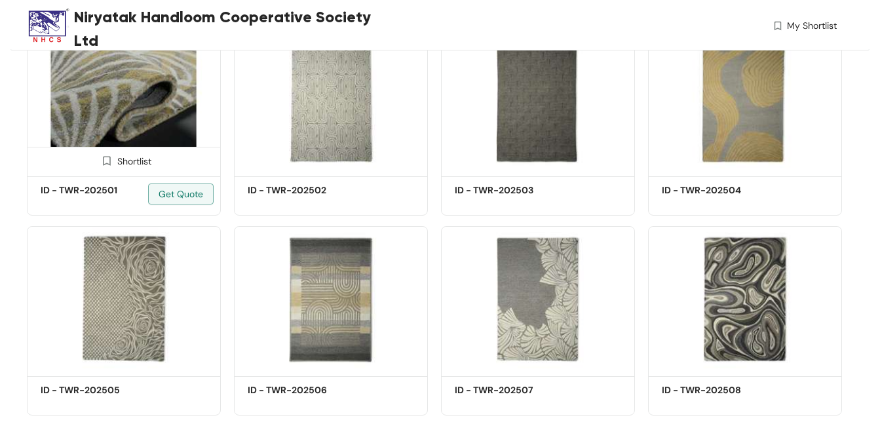
click at [139, 109] on img at bounding box center [124, 99] width 194 height 146
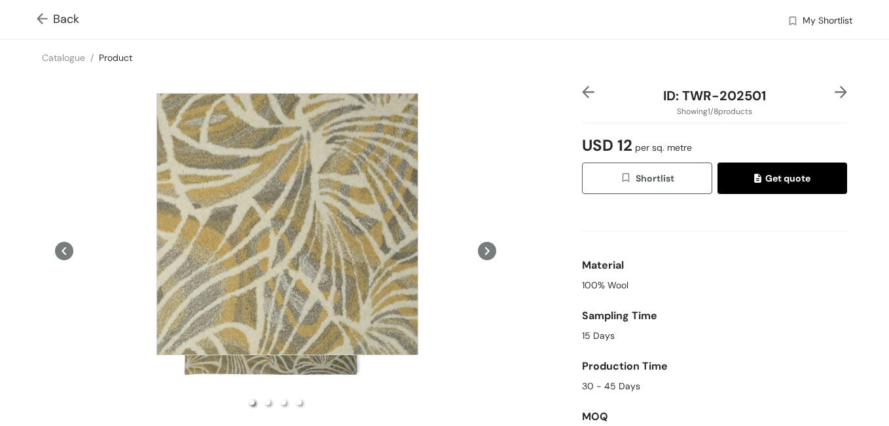
click at [287, 224] on div at bounding box center [288, 224] width 262 height 262
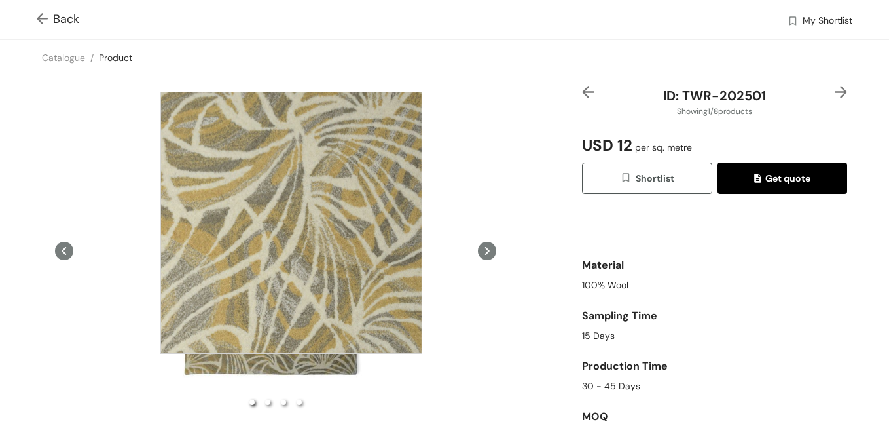
click at [291, 223] on div at bounding box center [291, 223] width 262 height 262
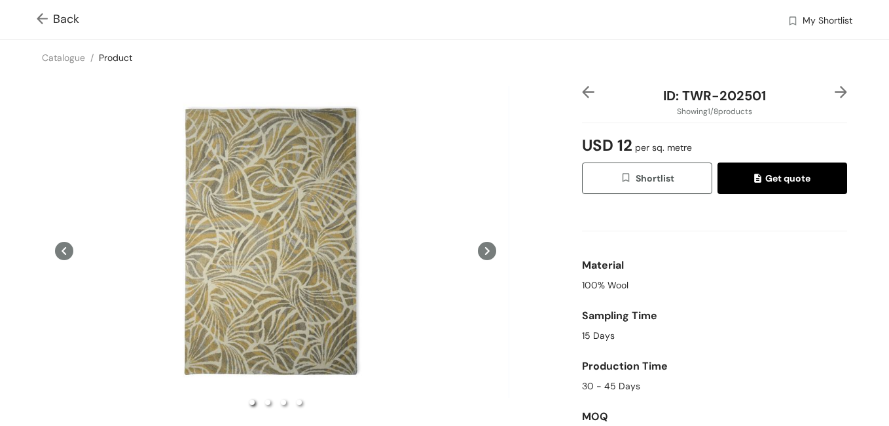
click at [64, 248] on icon at bounding box center [64, 251] width 5 height 8
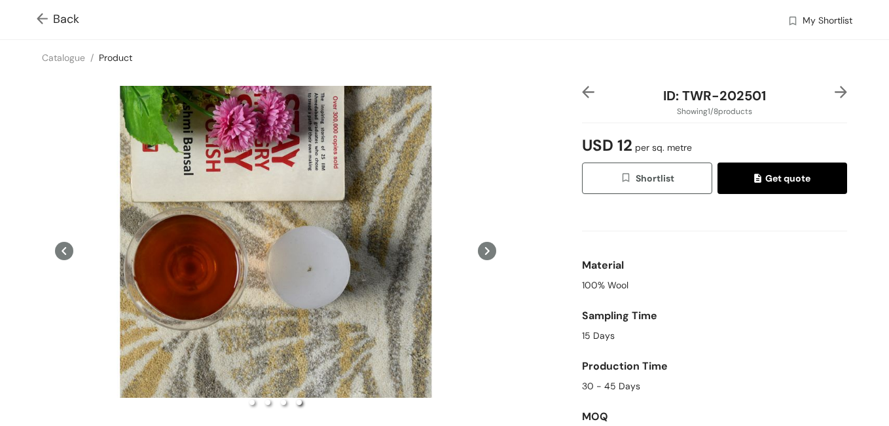
click at [480, 247] on icon at bounding box center [487, 251] width 18 height 18
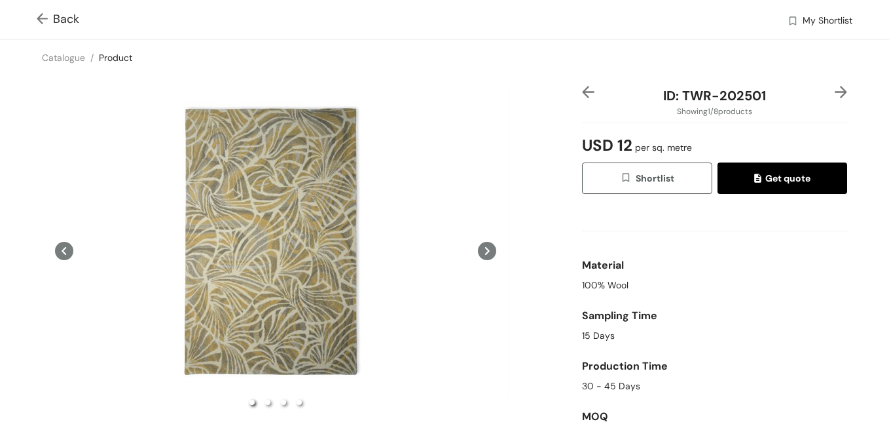
click at [479, 246] on icon at bounding box center [487, 251] width 18 height 18
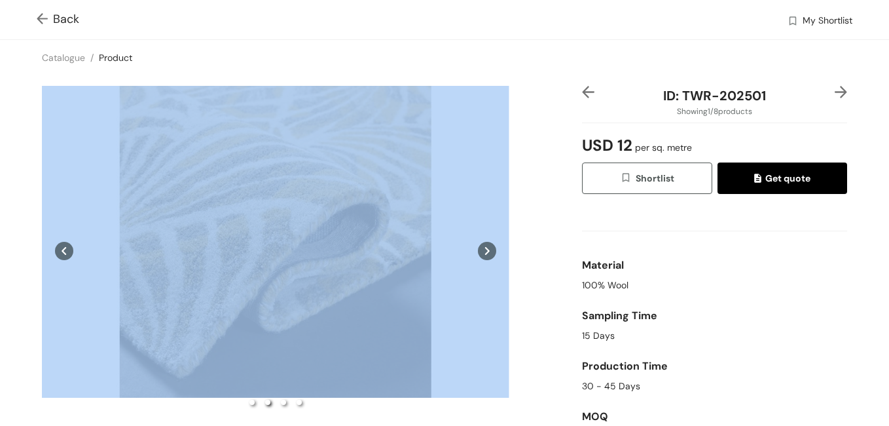
click at [479, 246] on icon at bounding box center [487, 251] width 18 height 18
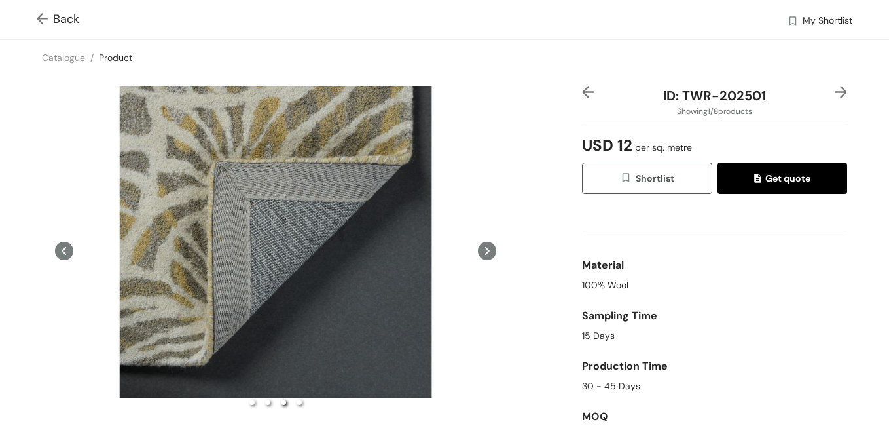
click at [479, 246] on icon at bounding box center [487, 251] width 18 height 18
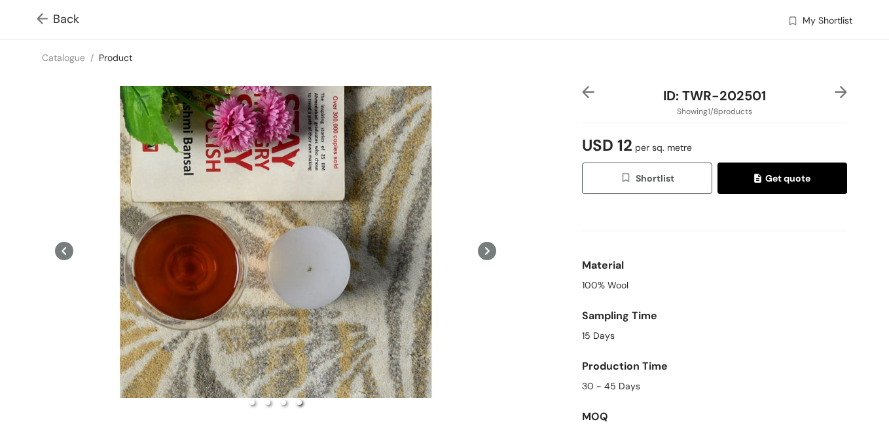
click at [479, 246] on icon at bounding box center [487, 251] width 18 height 18
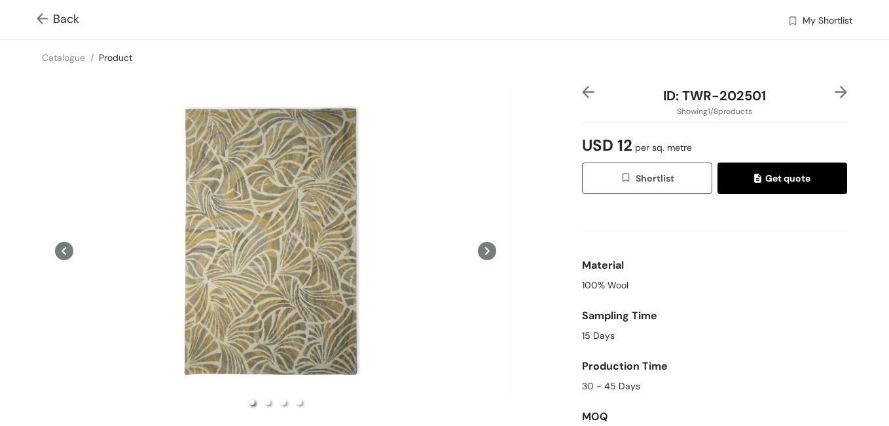
click at [479, 246] on icon at bounding box center [487, 251] width 18 height 18
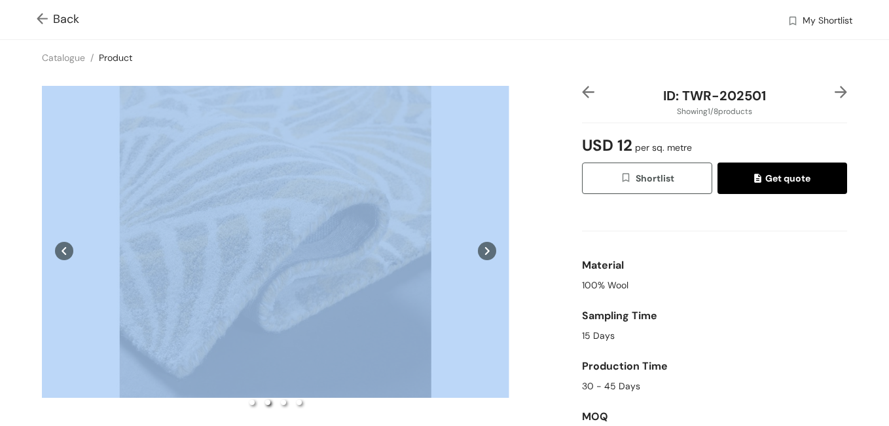
click at [479, 246] on icon at bounding box center [487, 251] width 18 height 18
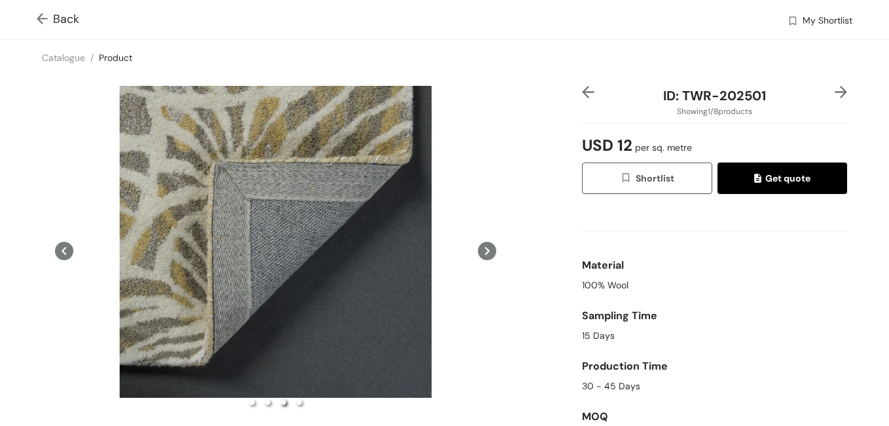
click at [479, 246] on icon at bounding box center [487, 251] width 18 height 18
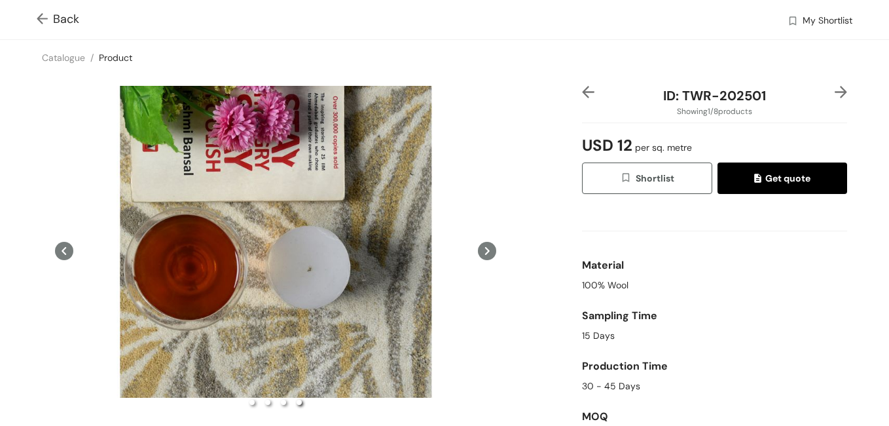
click at [479, 246] on icon at bounding box center [487, 251] width 18 height 18
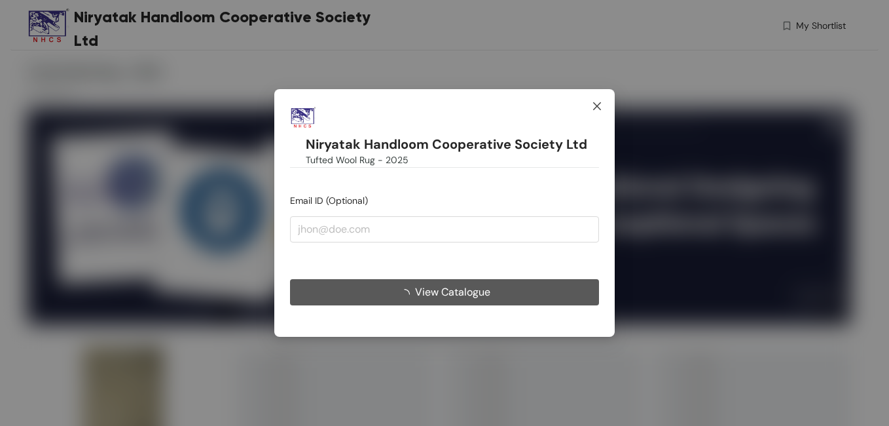
click at [597, 103] on icon "close" at bounding box center [597, 106] width 10 height 10
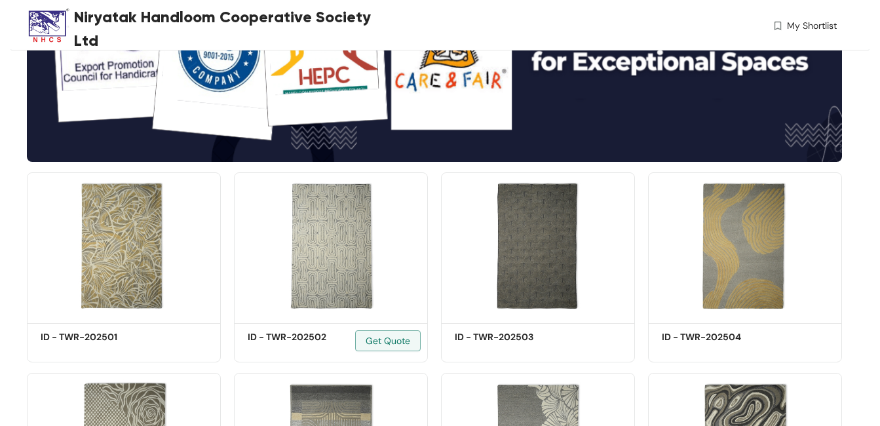
scroll to position [196, 0]
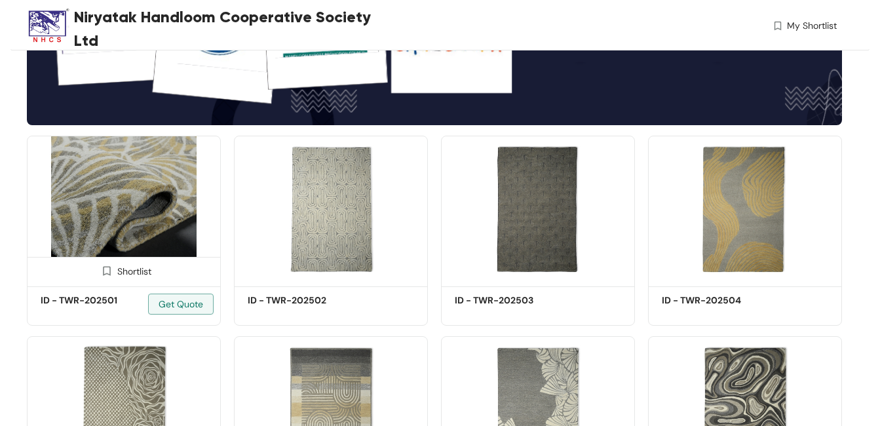
click at [133, 205] on img at bounding box center [124, 209] width 194 height 146
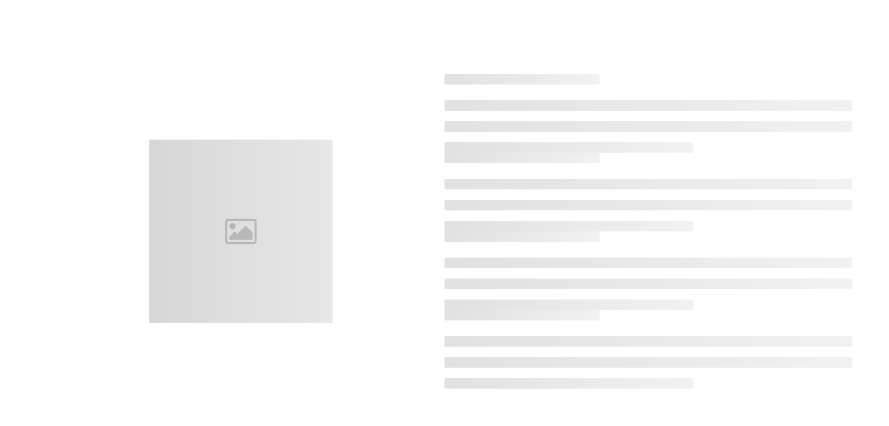
click at [133, 205] on div at bounding box center [241, 230] width 408 height 183
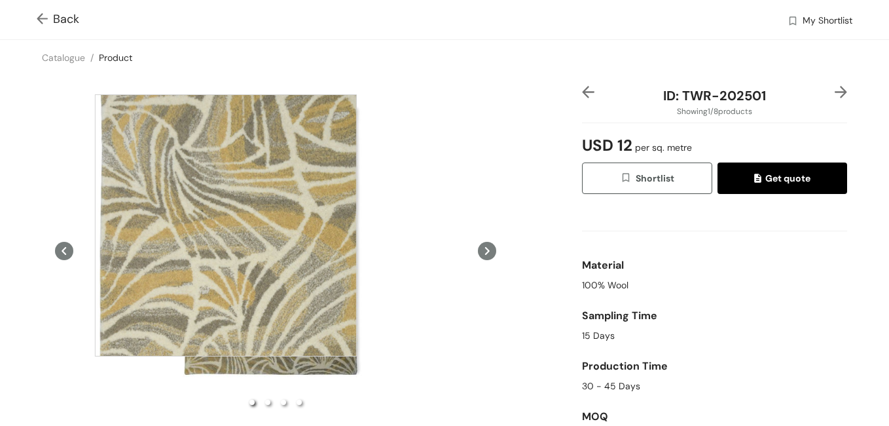
click at [226, 225] on div at bounding box center [226, 225] width 262 height 262
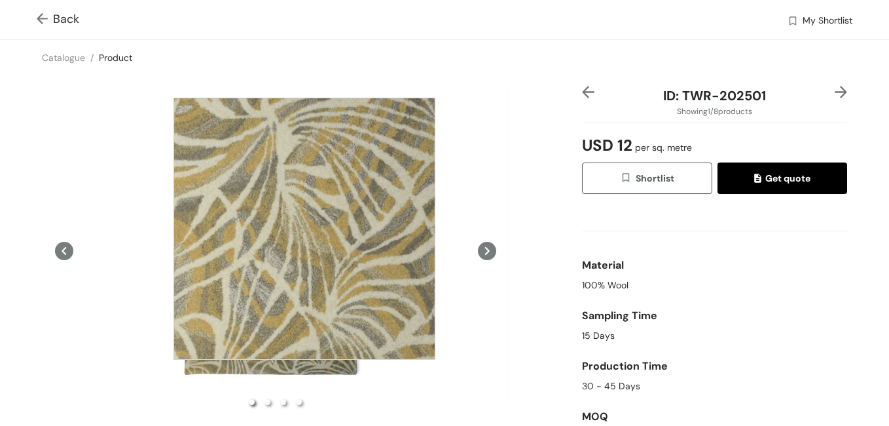
click at [305, 229] on div at bounding box center [305, 229] width 262 height 262
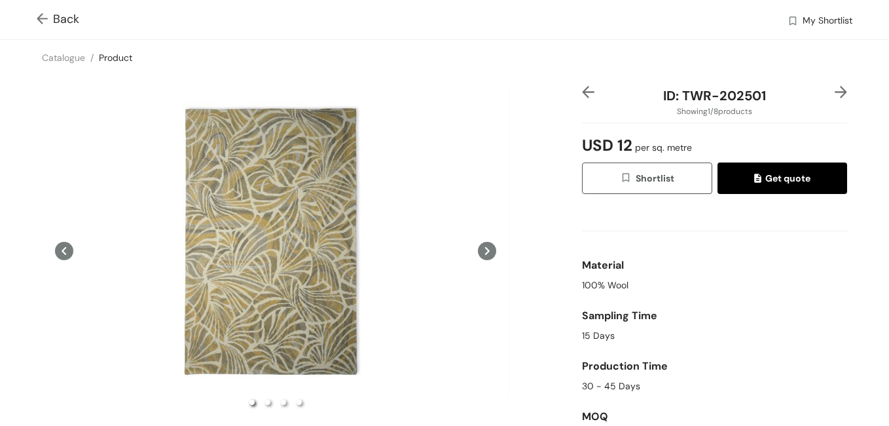
click at [484, 248] on icon at bounding box center [487, 251] width 18 height 18
